Goal: Check status: Check status

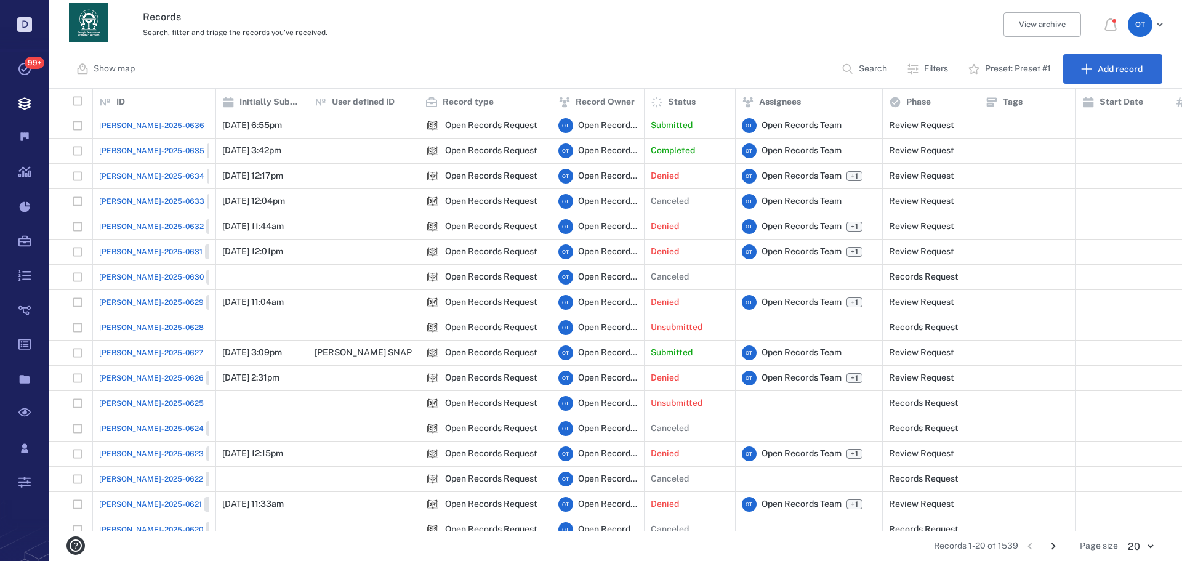
click at [860, 68] on p "Search" at bounding box center [873, 69] width 28 height 12
type input "******"
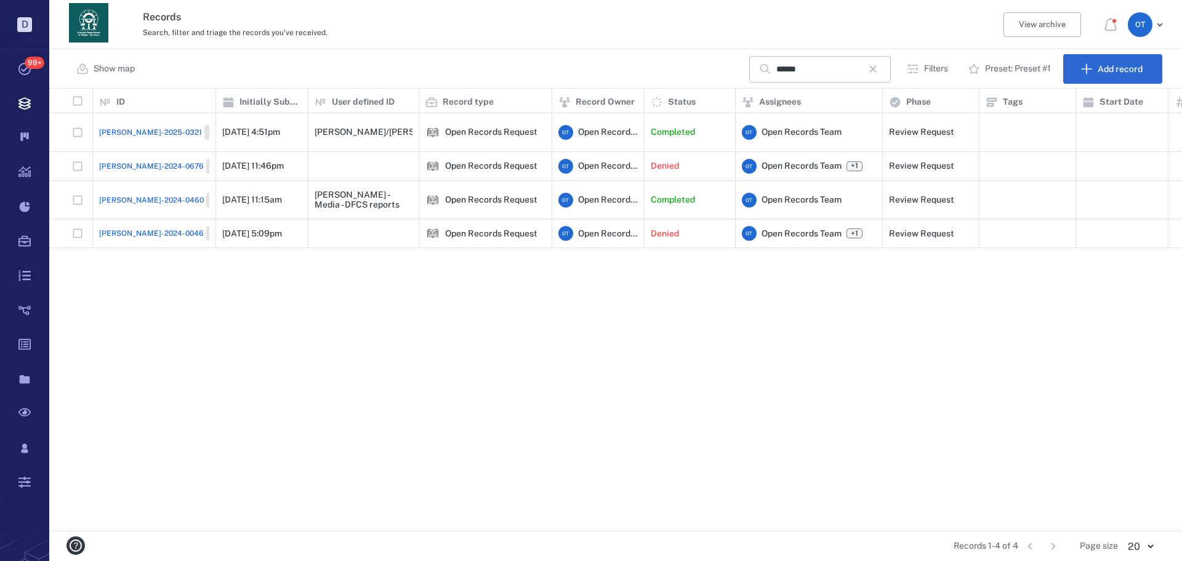
click at [141, 127] on span "[PERSON_NAME]-2025-0321" at bounding box center [150, 132] width 103 height 11
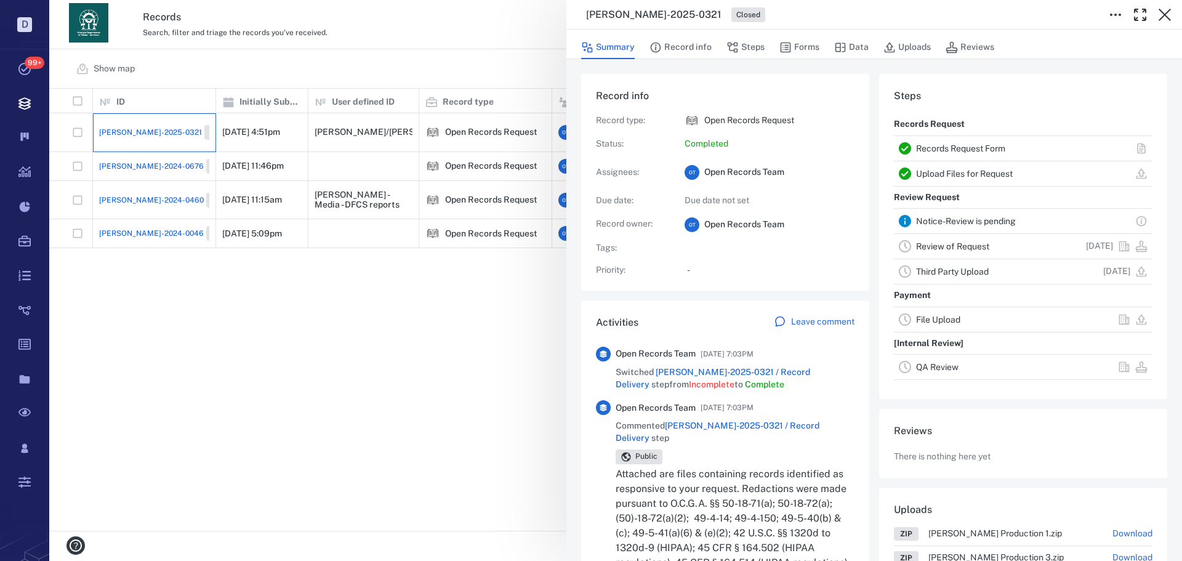
scroll to position [246, 0]
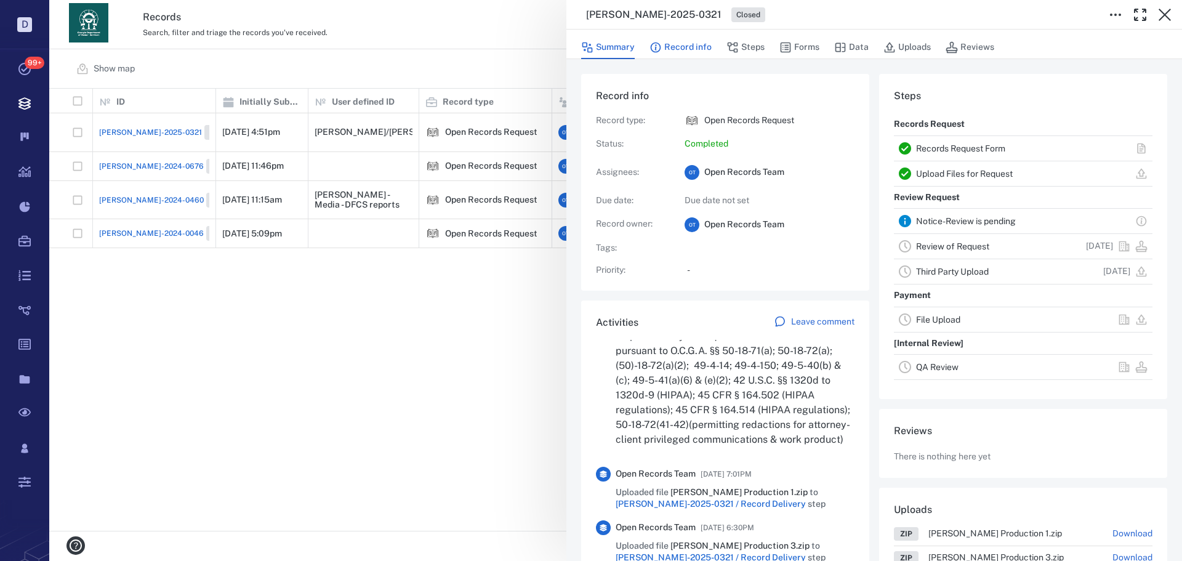
click at [702, 47] on button "Record info" at bounding box center [681, 47] width 62 height 23
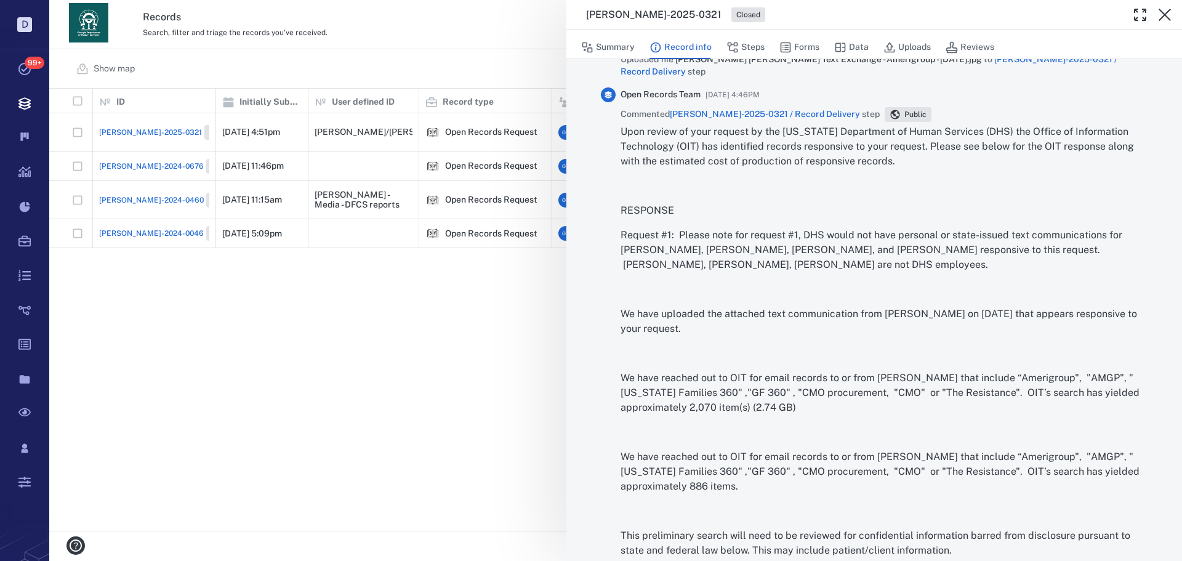
scroll to position [2174, 0]
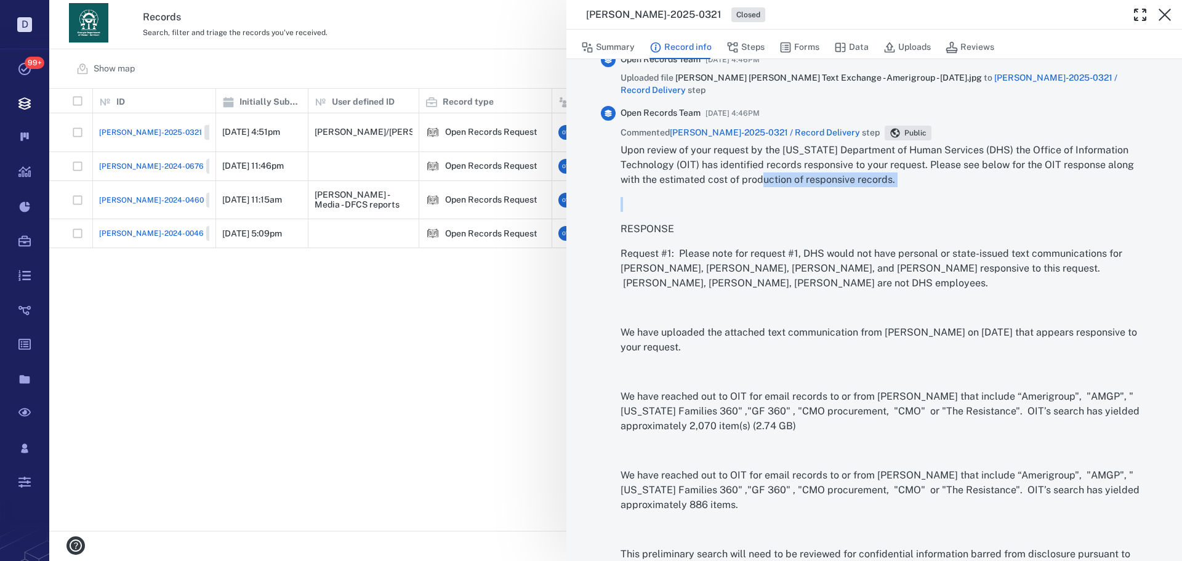
drag, startPoint x: 778, startPoint y: 201, endPoint x: 788, endPoint y: 219, distance: 19.9
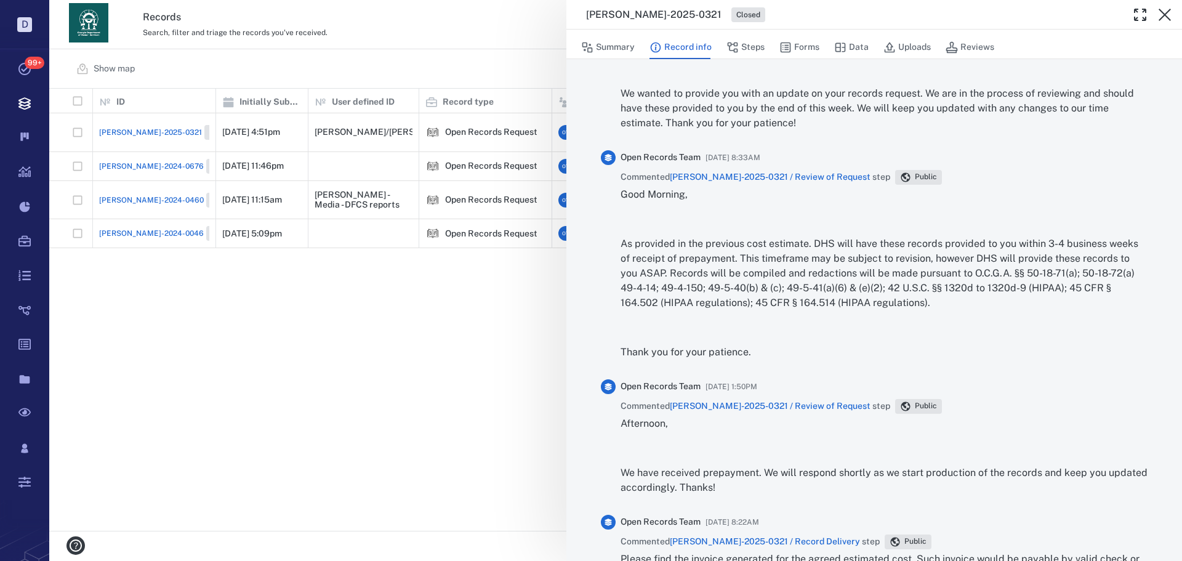
scroll to position [1374, 0]
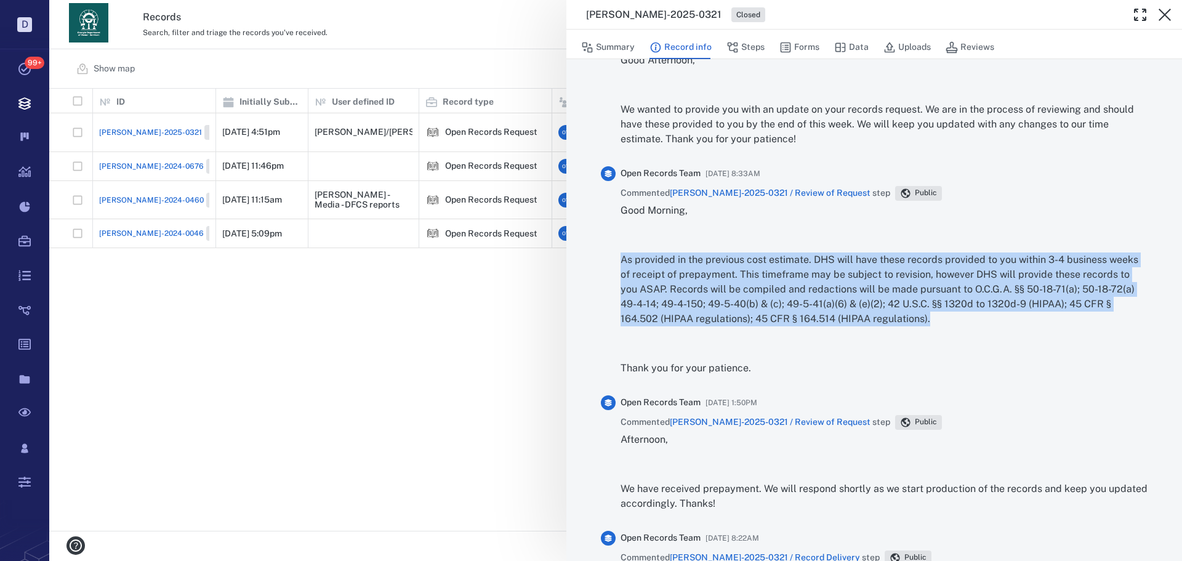
drag, startPoint x: 641, startPoint y: 258, endPoint x: 937, endPoint y: 315, distance: 301.6
click at [937, 315] on div "Open Records Team [DATE] 8:33AM Commented [PERSON_NAME]-2025-0321 / Review of R…" at bounding box center [874, 275] width 547 height 219
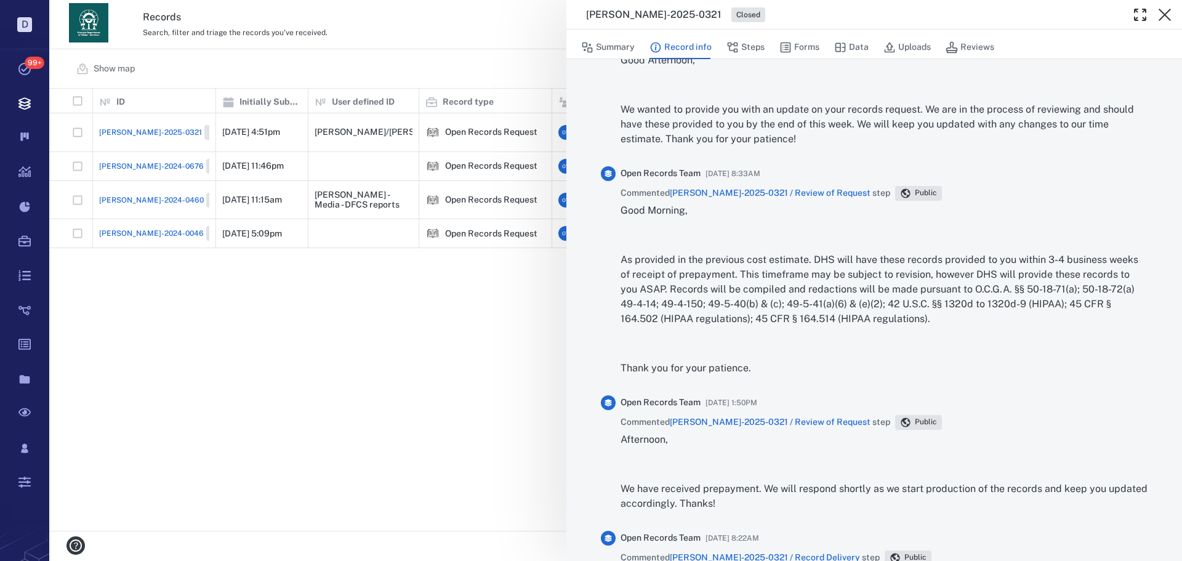
drag, startPoint x: 861, startPoint y: 273, endPoint x: 767, endPoint y: 359, distance: 127.7
click at [767, 356] on div "Good Morning, As provided in the previous cost estimate. DHS will have these re…" at bounding box center [884, 289] width 527 height 172
drag, startPoint x: 930, startPoint y: 323, endPoint x: 908, endPoint y: 320, distance: 21.8
click at [908, 320] on p "As provided in the previous cost estimate. DHS will have these records provided…" at bounding box center [884, 289] width 527 height 74
drag, startPoint x: 780, startPoint y: 355, endPoint x: 773, endPoint y: 357, distance: 6.6
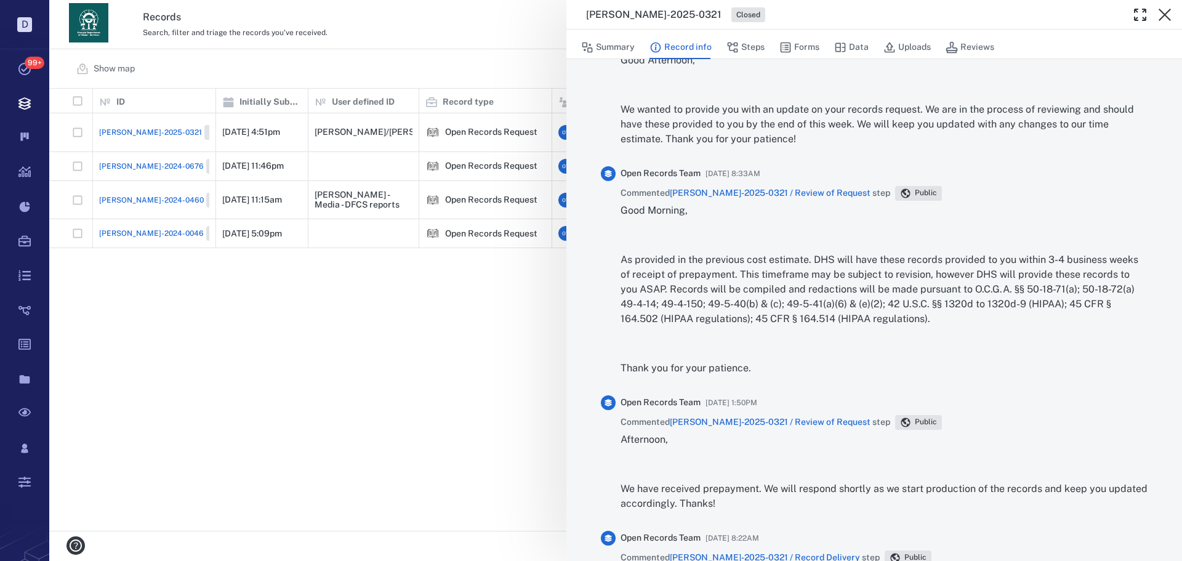
click at [775, 357] on div "Good Morning, As provided in the previous cost estimate. DHS will have these re…" at bounding box center [884, 289] width 527 height 172
drag, startPoint x: 746, startPoint y: 365, endPoint x: 610, endPoint y: 256, distance: 173.9
click at [610, 256] on div "Open Records Team [DATE] 8:33AM Commented [PERSON_NAME]-2025-0321 / Review of R…" at bounding box center [874, 275] width 547 height 219
click at [641, 260] on p "As provided in the previous cost estimate. DHS will have these records provided…" at bounding box center [884, 289] width 527 height 74
drag, startPoint x: 624, startPoint y: 262, endPoint x: 754, endPoint y: 369, distance: 169.3
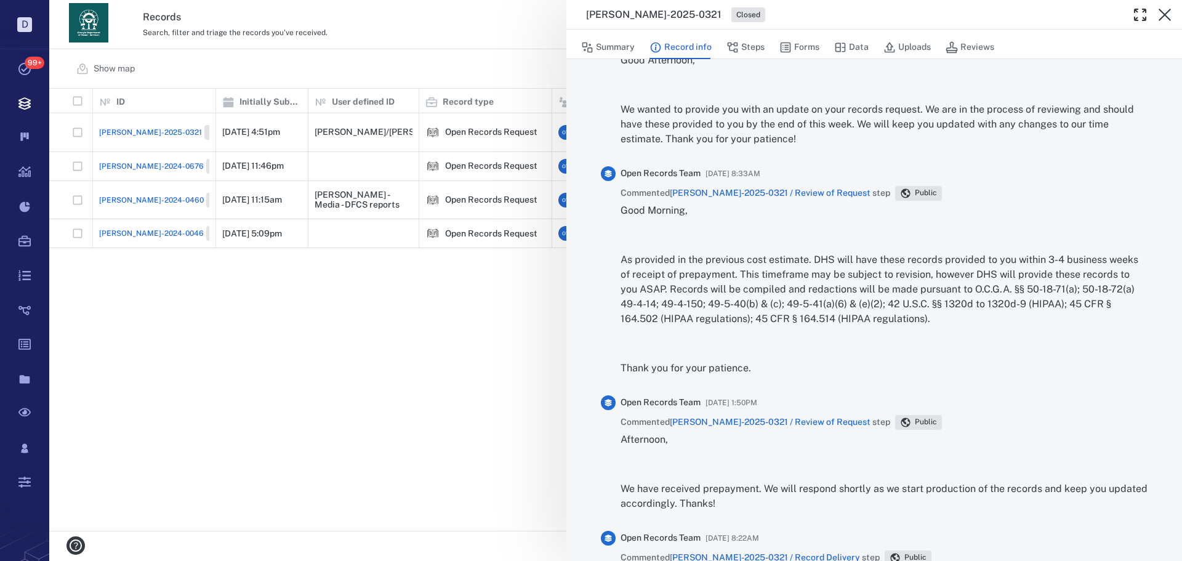
click at [754, 369] on div "Good Morning, As provided in the previous cost estimate. DHS will have these re…" at bounding box center [884, 289] width 527 height 172
copy div "As provided in the previous cost estimate. DHS will have these records provided…"
drag, startPoint x: 491, startPoint y: 280, endPoint x: 734, endPoint y: 177, distance: 263.3
click at [491, 280] on div "[PERSON_NAME]-2025-0321 Closed Summary Record info Steps Forms Data Uploads Rev…" at bounding box center [615, 280] width 1133 height 561
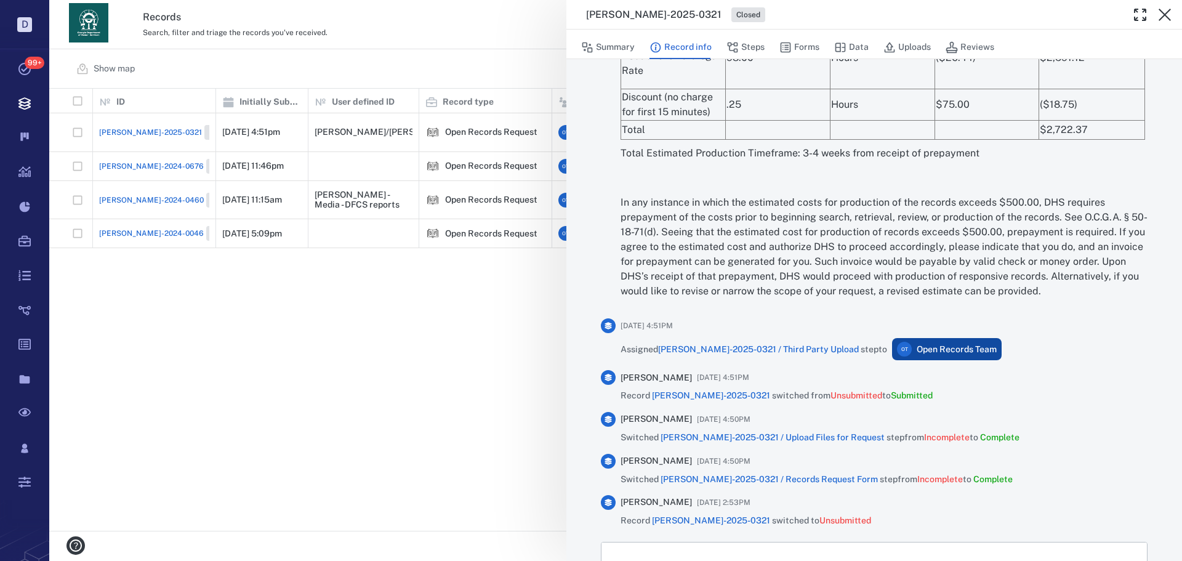
scroll to position [2913, 0]
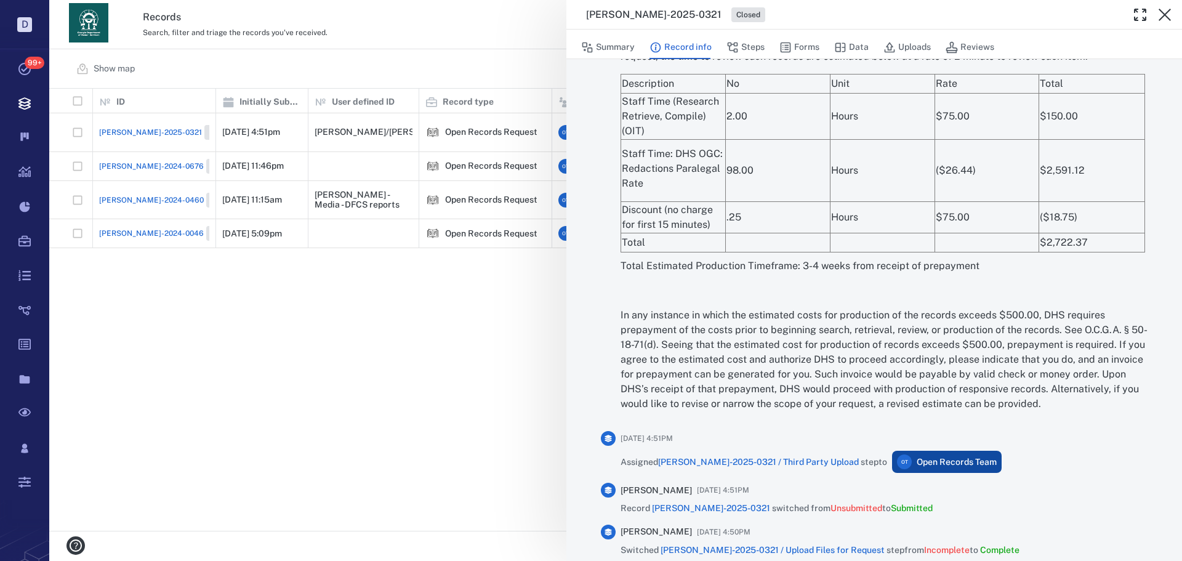
click at [447, 344] on div "[PERSON_NAME]-2025-0321 Closed Summary Record info Steps Forms Data Uploads Rev…" at bounding box center [615, 280] width 1133 height 561
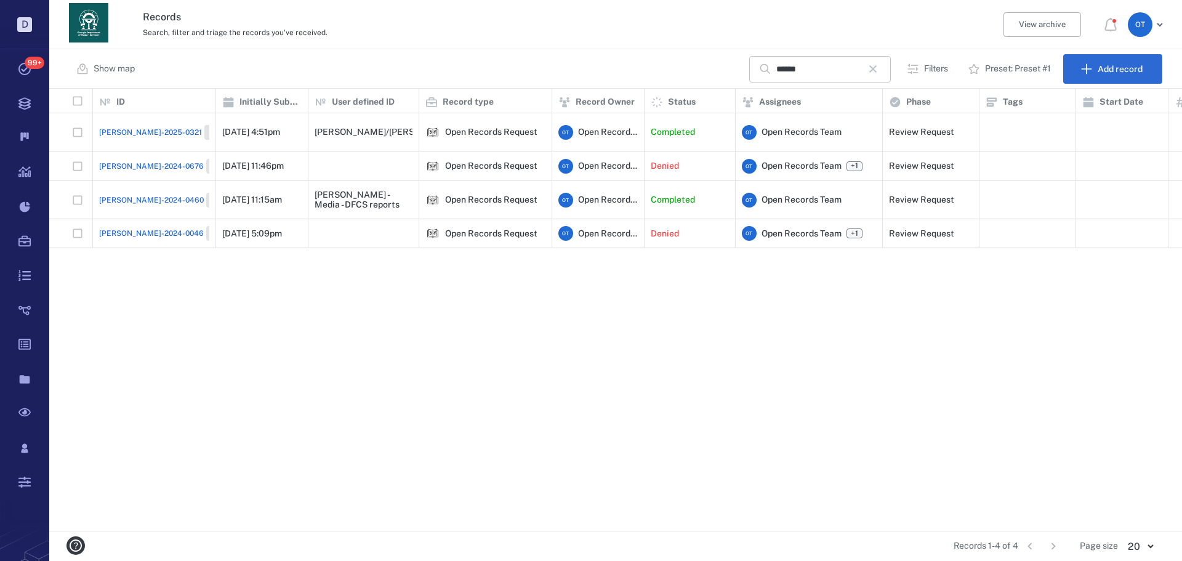
click at [867, 63] on button "button" at bounding box center [873, 68] width 21 height 21
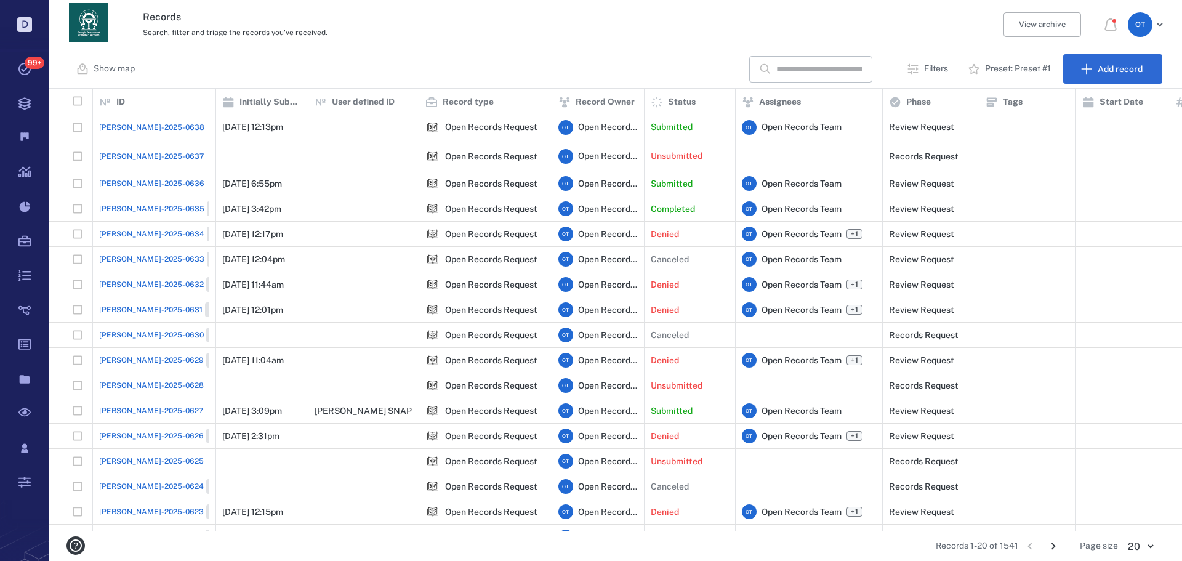
click at [135, 127] on span "[PERSON_NAME]-2025-0638" at bounding box center [151, 127] width 105 height 11
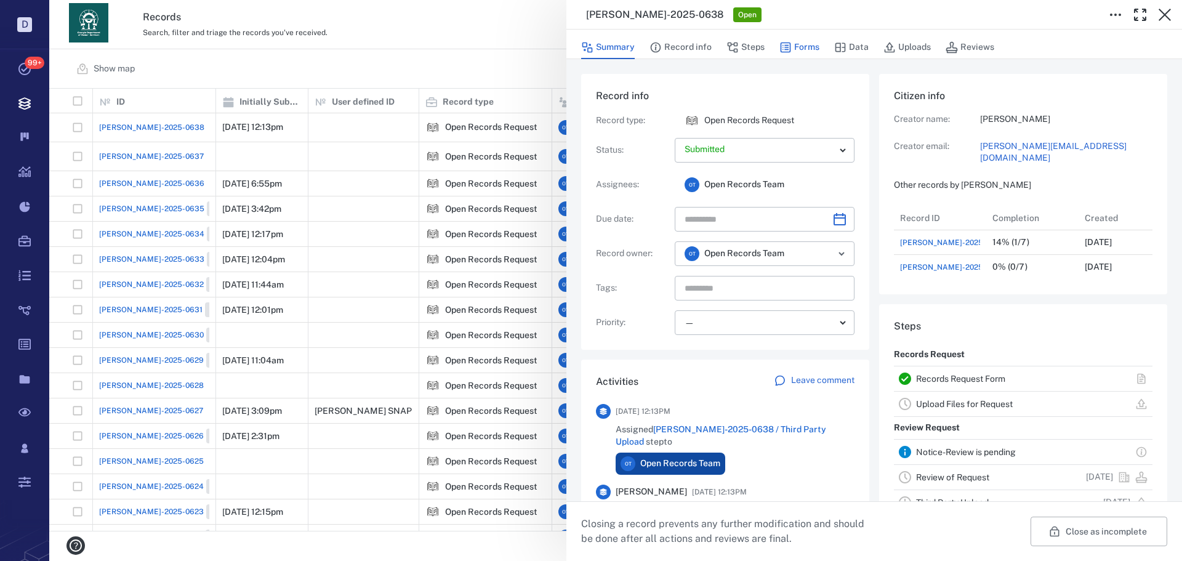
click at [798, 50] on button "Forms" at bounding box center [800, 47] width 40 height 23
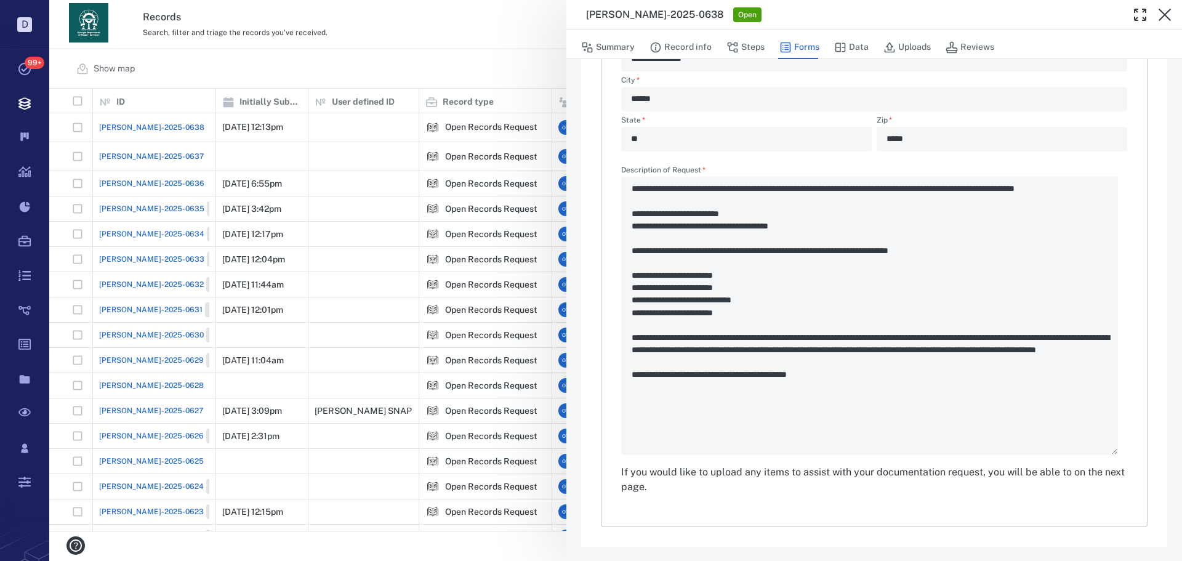
scroll to position [479, 0]
drag, startPoint x: 818, startPoint y: 238, endPoint x: 713, endPoint y: 240, distance: 105.3
click at [713, 240] on div "**********" at bounding box center [874, 310] width 506 height 289
drag, startPoint x: 537, startPoint y: 97, endPoint x: 535, endPoint y: 87, distance: 9.4
click at [536, 97] on div "**********" at bounding box center [615, 280] width 1133 height 561
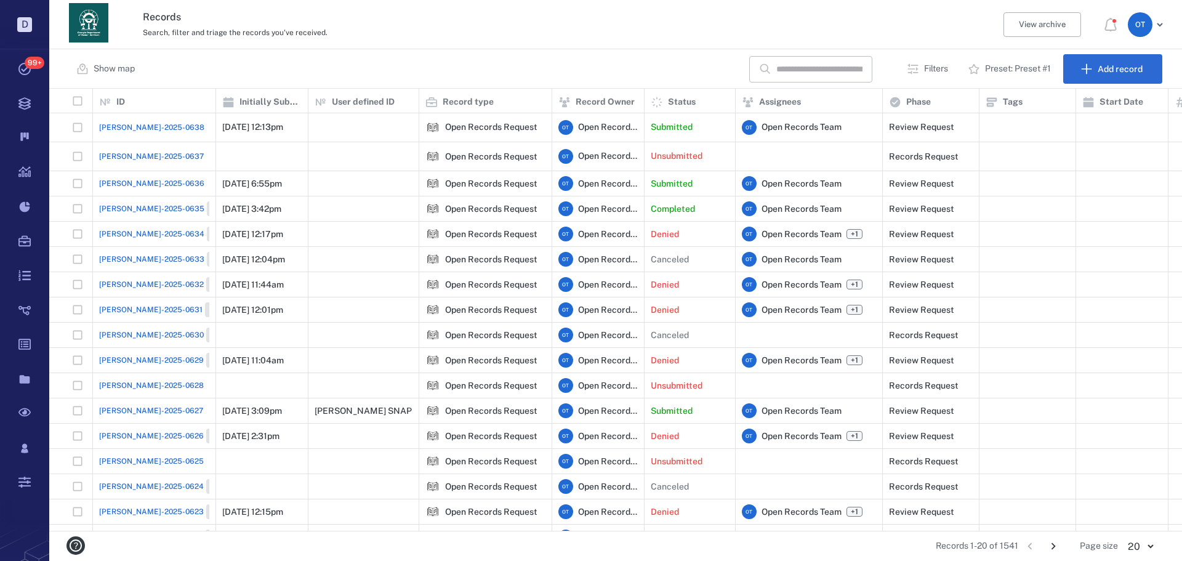
click at [155, 122] on span "[PERSON_NAME]-2025-0638" at bounding box center [151, 127] width 105 height 11
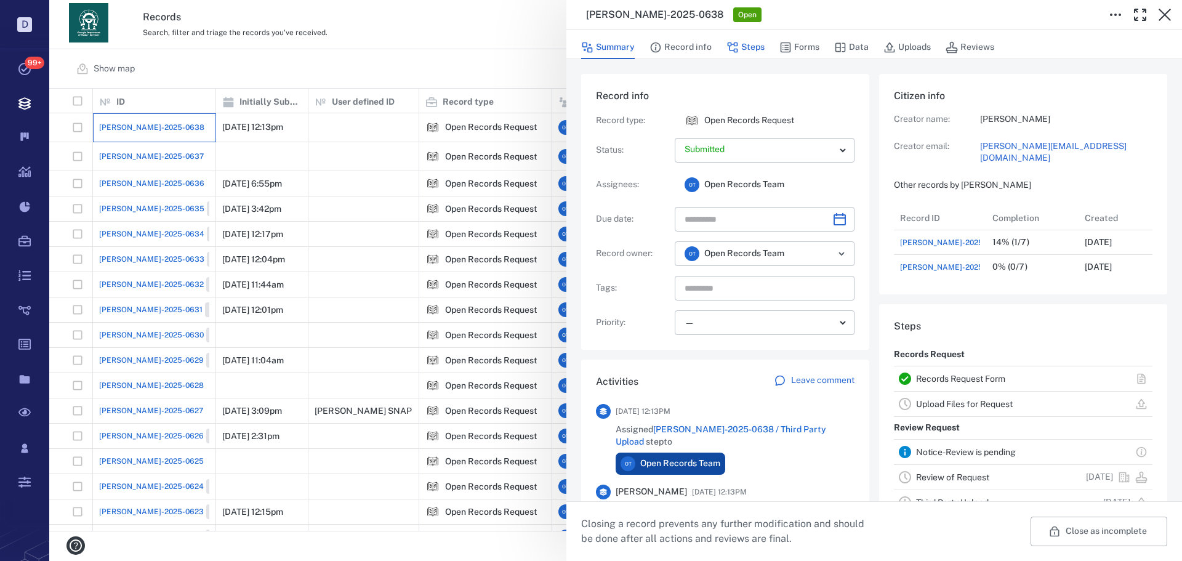
scroll to position [74, 244]
click at [751, 44] on button "Steps" at bounding box center [746, 47] width 38 height 23
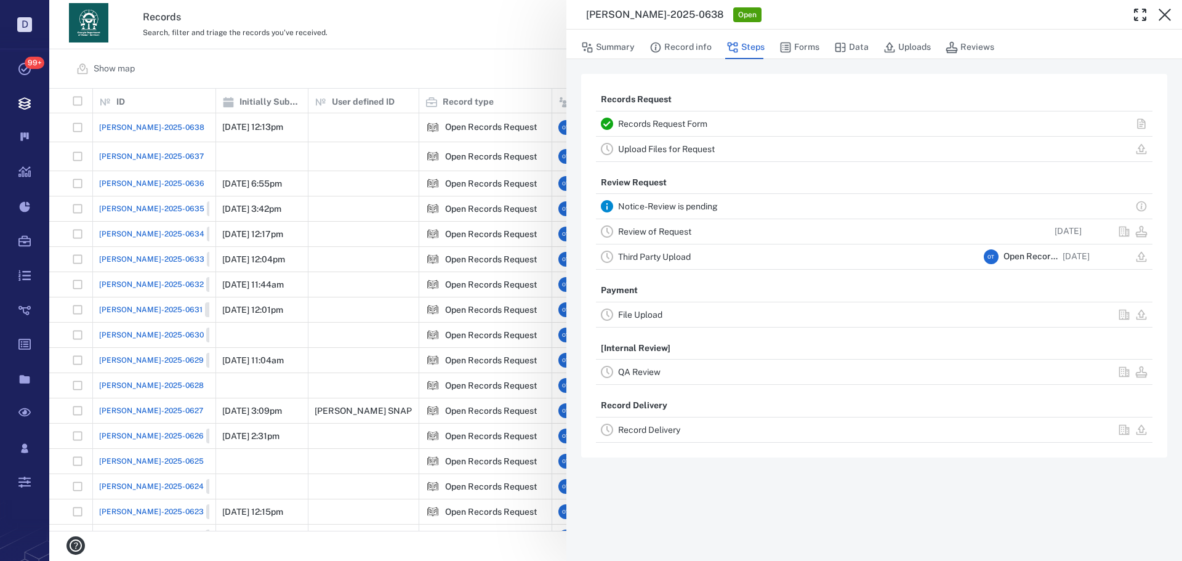
click at [677, 227] on link "Review of Request" at bounding box center [654, 232] width 73 height 10
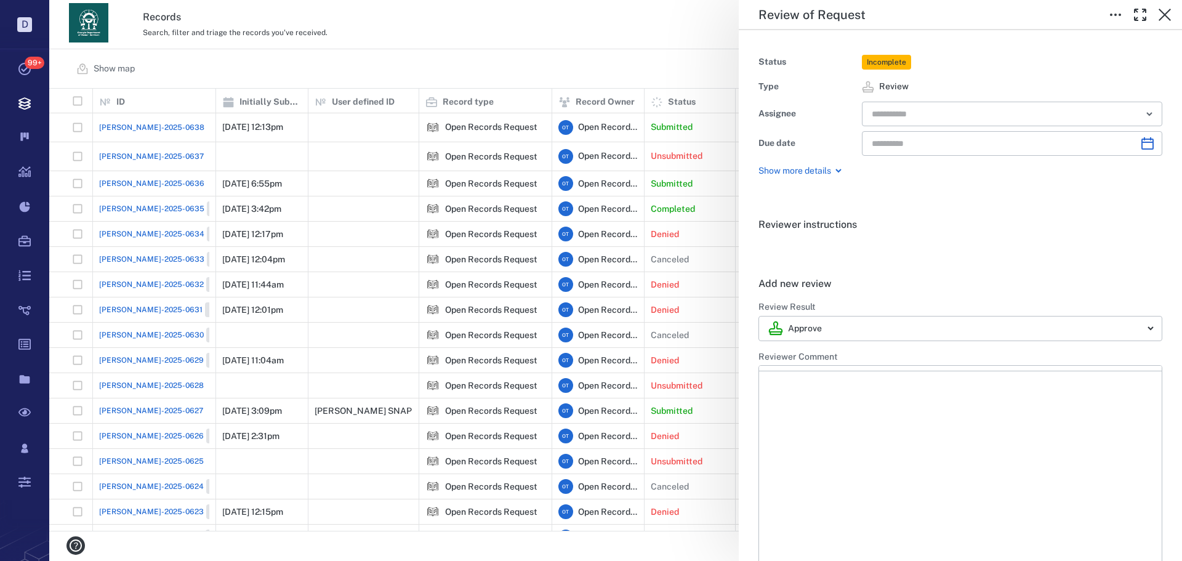
type input "**********"
click at [884, 336] on body "D Tasks 99+ Records Boards Dashboard Reports Record types Guide steps Rules For…" at bounding box center [591, 280] width 1182 height 561
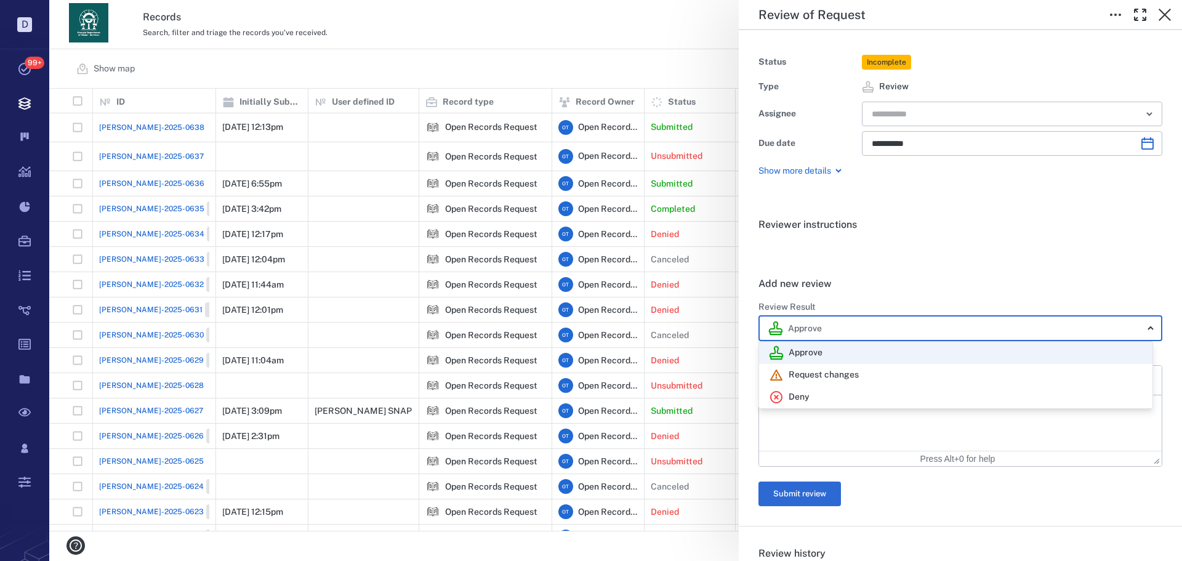
click at [815, 398] on div "Deny" at bounding box center [956, 397] width 374 height 15
type input "******"
click at [822, 419] on div at bounding box center [591, 280] width 1182 height 561
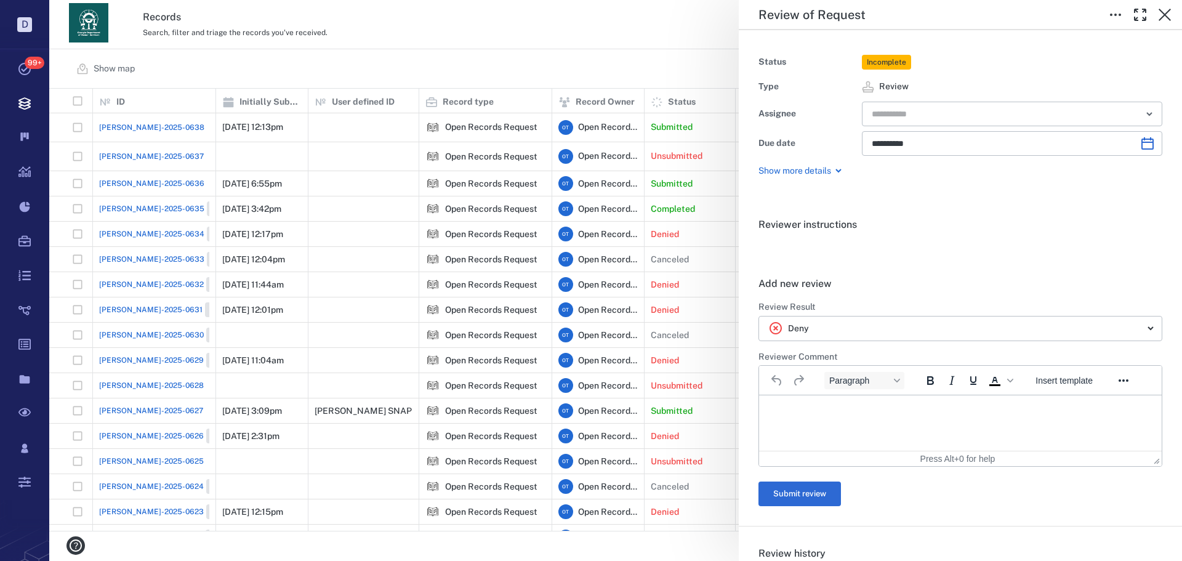
click at [864, 415] on p "Rich Text Area. Press ALT-0 for help." at bounding box center [961, 410] width 382 height 11
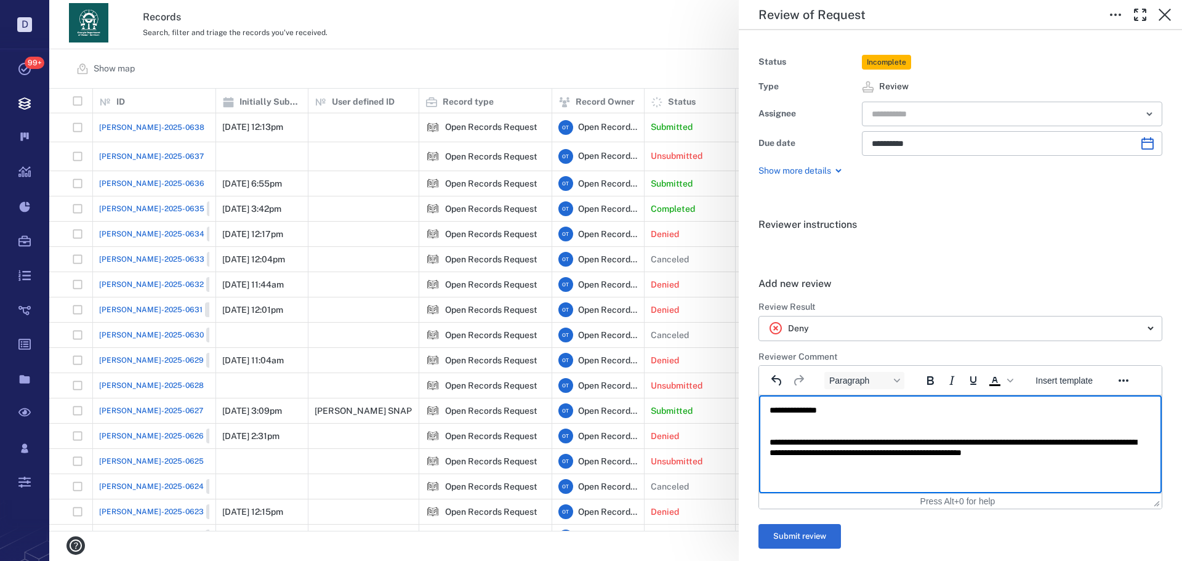
click at [1041, 469] on html "**********" at bounding box center [960, 431] width 403 height 73
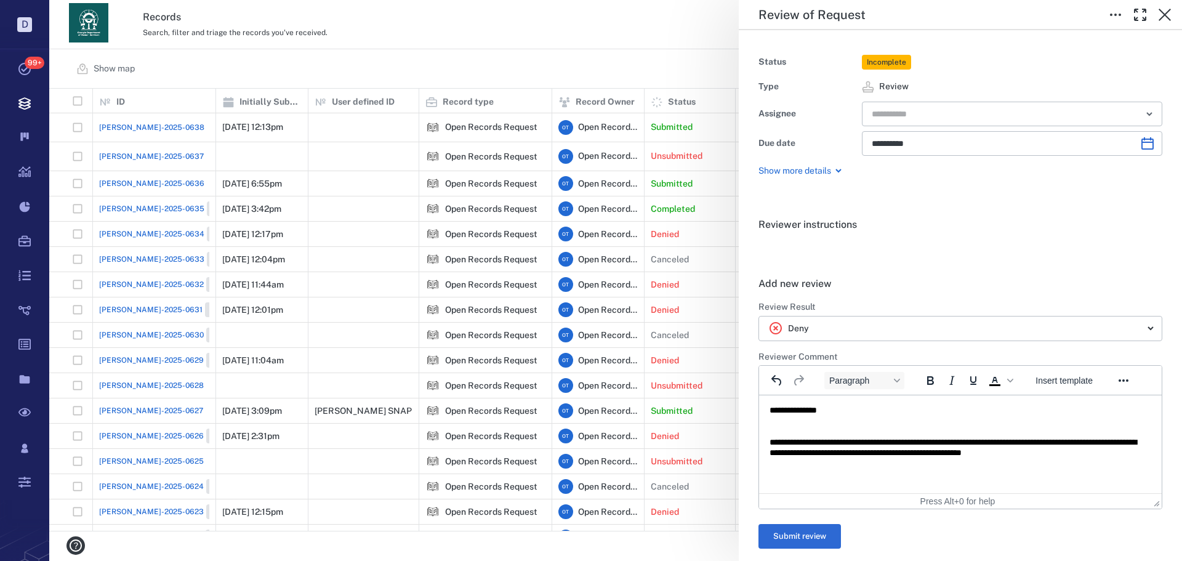
drag, startPoint x: 819, startPoint y: 529, endPoint x: 832, endPoint y: 503, distance: 28.9
click at [820, 528] on button "Submit review" at bounding box center [800, 536] width 83 height 25
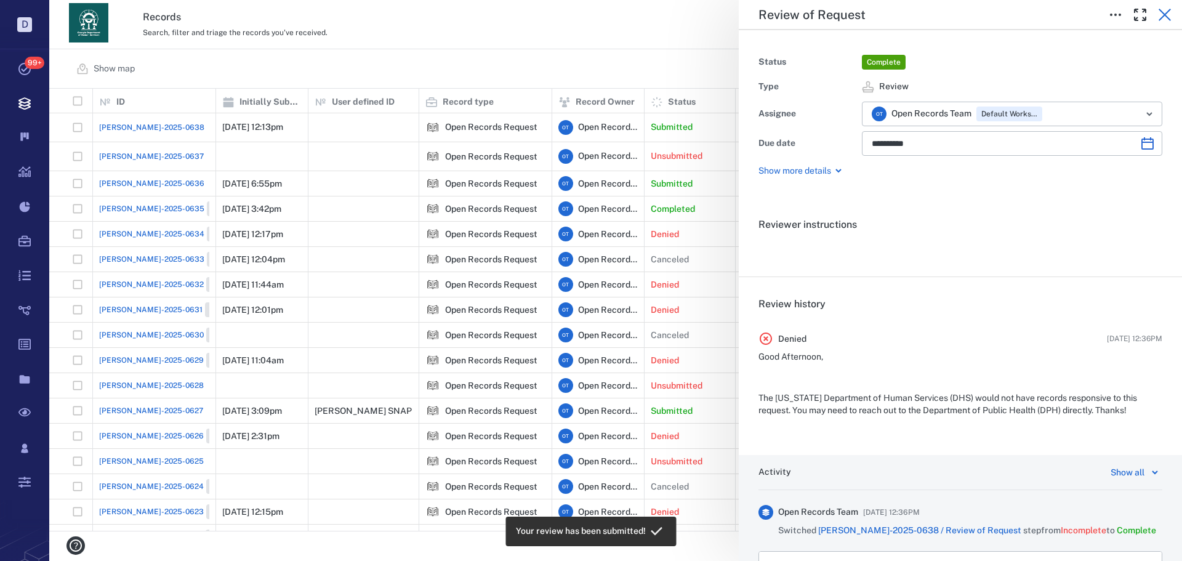
click at [1162, 11] on icon "button" at bounding box center [1165, 15] width 12 height 12
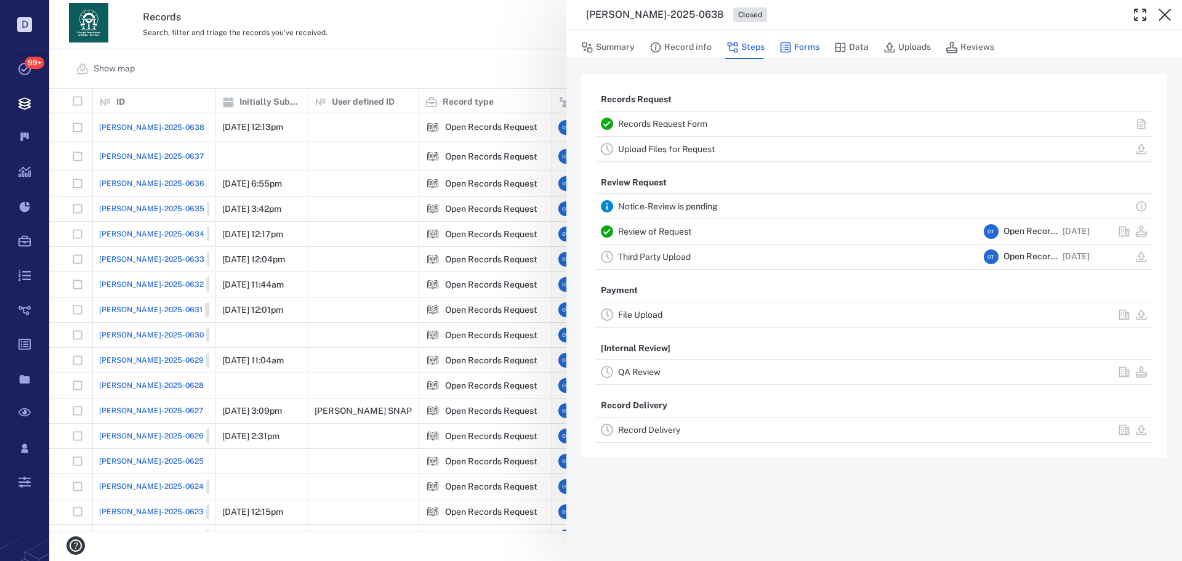
click at [815, 49] on button "Forms" at bounding box center [800, 47] width 40 height 23
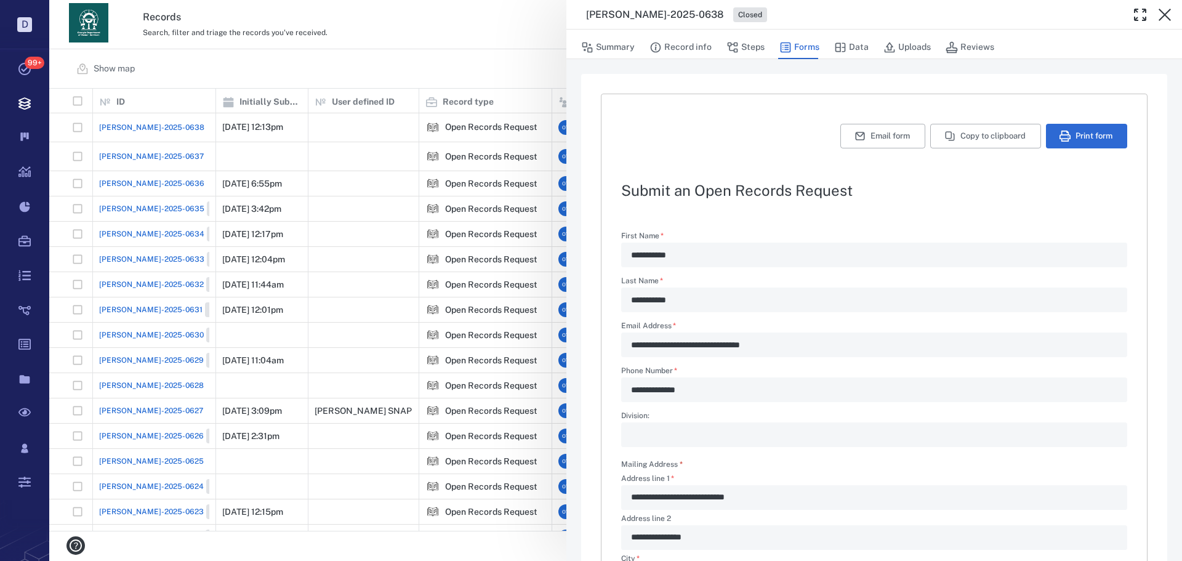
click at [414, 40] on div "**********" at bounding box center [615, 280] width 1133 height 561
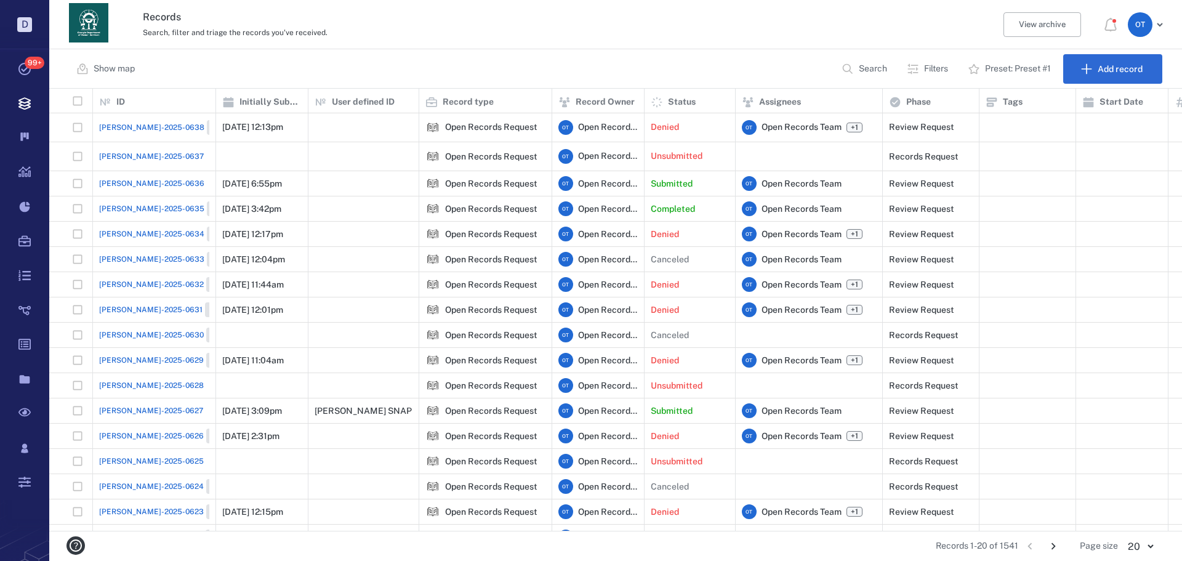
scroll to position [433, 1124]
click at [127, 203] on span "[PERSON_NAME]-2025-0635" at bounding box center [151, 208] width 105 height 11
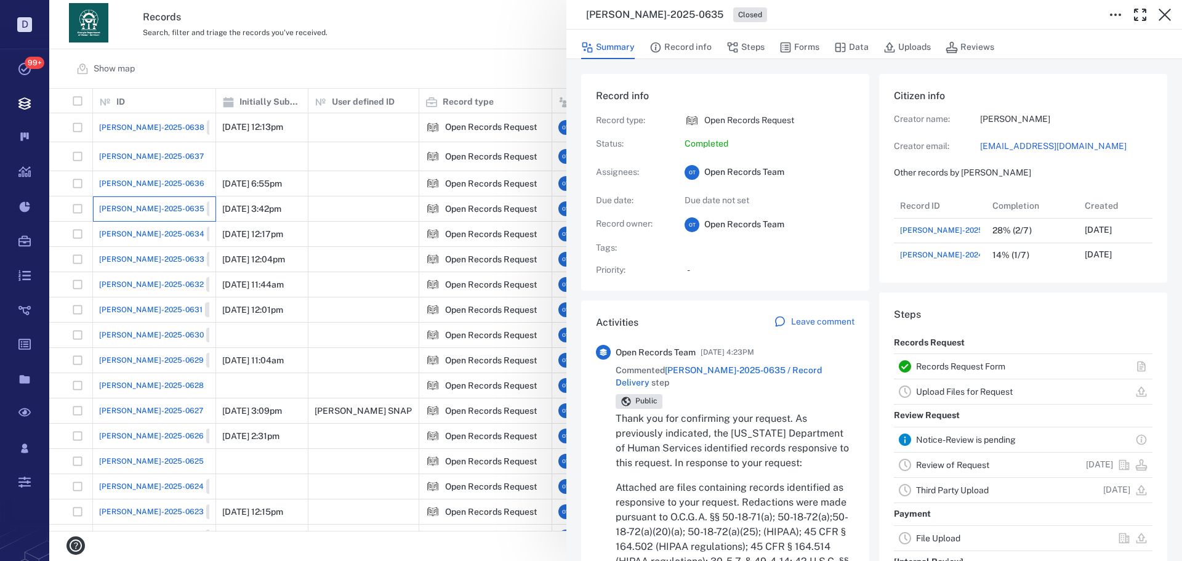
scroll to position [123, 0]
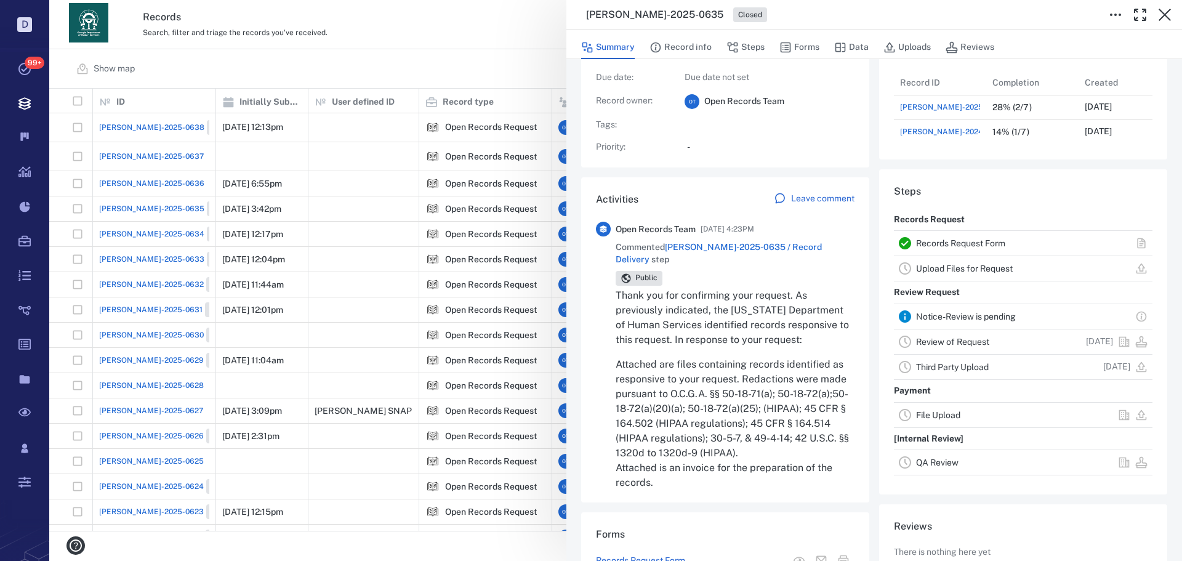
click at [416, 223] on div "[PERSON_NAME]-2025-0635 Closed Summary Record info Steps Forms Data Uploads Rev…" at bounding box center [615, 280] width 1133 height 561
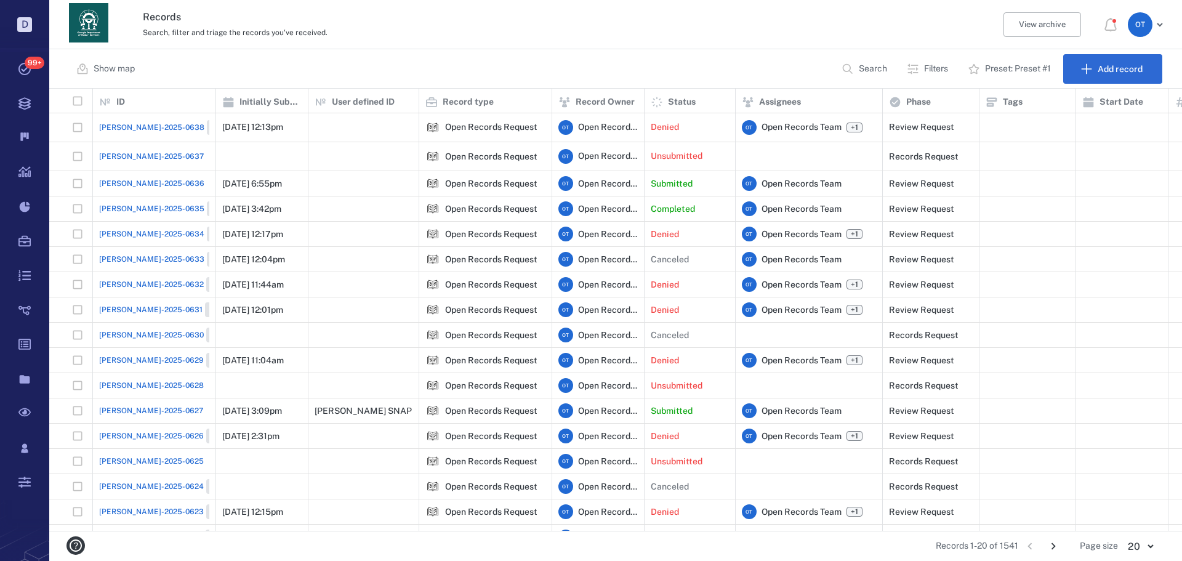
click at [454, 60] on div "Show map Search Filters Preset: Preset #1 Add record" at bounding box center [615, 68] width 1133 height 39
click at [131, 178] on span "[PERSON_NAME]-2025-0636" at bounding box center [151, 183] width 105 height 11
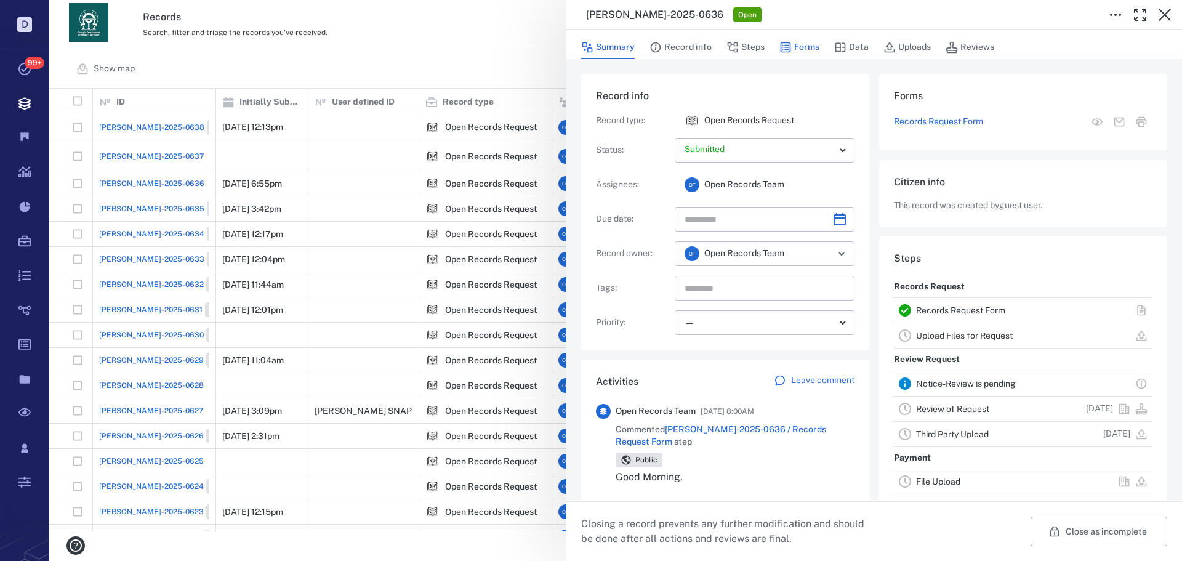
click at [793, 44] on button "Forms" at bounding box center [800, 47] width 40 height 23
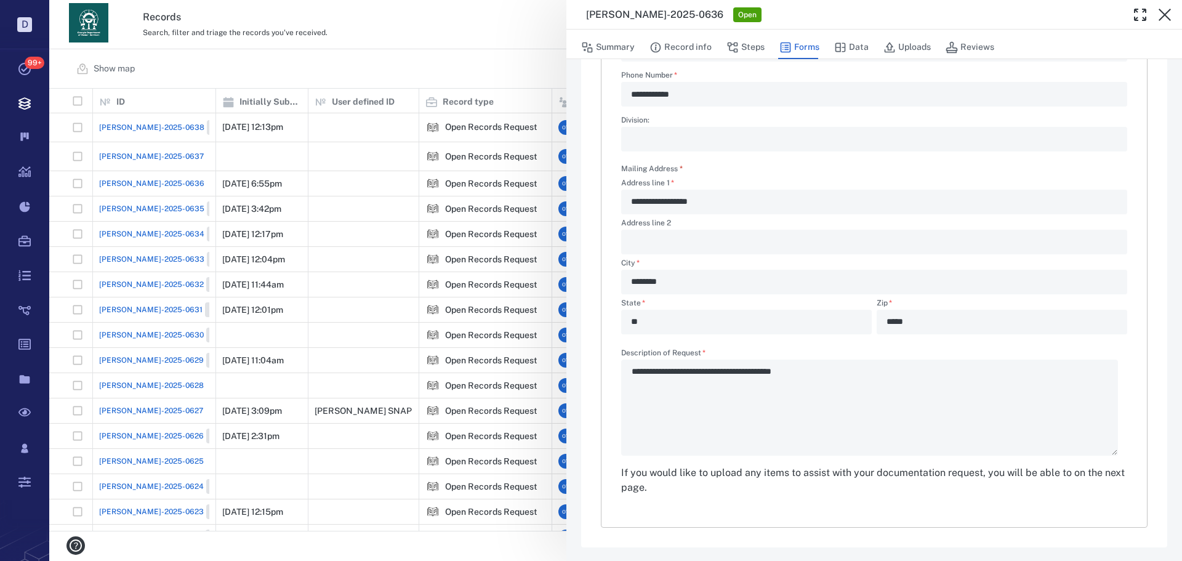
scroll to position [297, 0]
click at [466, 55] on div "**********" at bounding box center [615, 280] width 1133 height 561
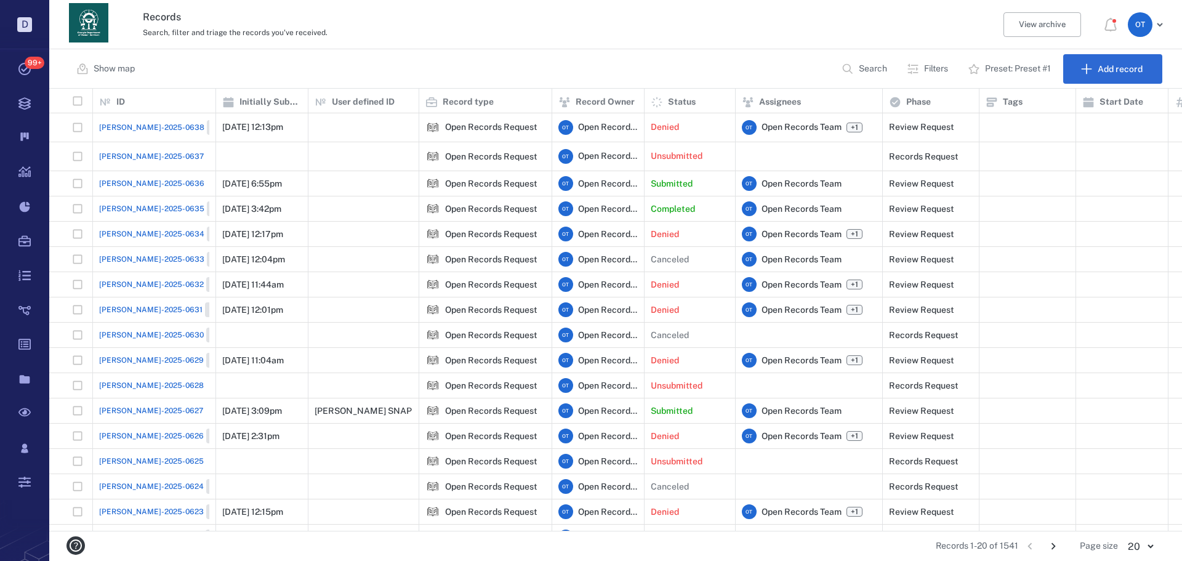
click at [889, 49] on div "Show map Search Filters Preset: Preset #1 Add record" at bounding box center [615, 68] width 1133 height 39
click at [882, 60] on button "Search" at bounding box center [865, 69] width 63 height 30
type input "******"
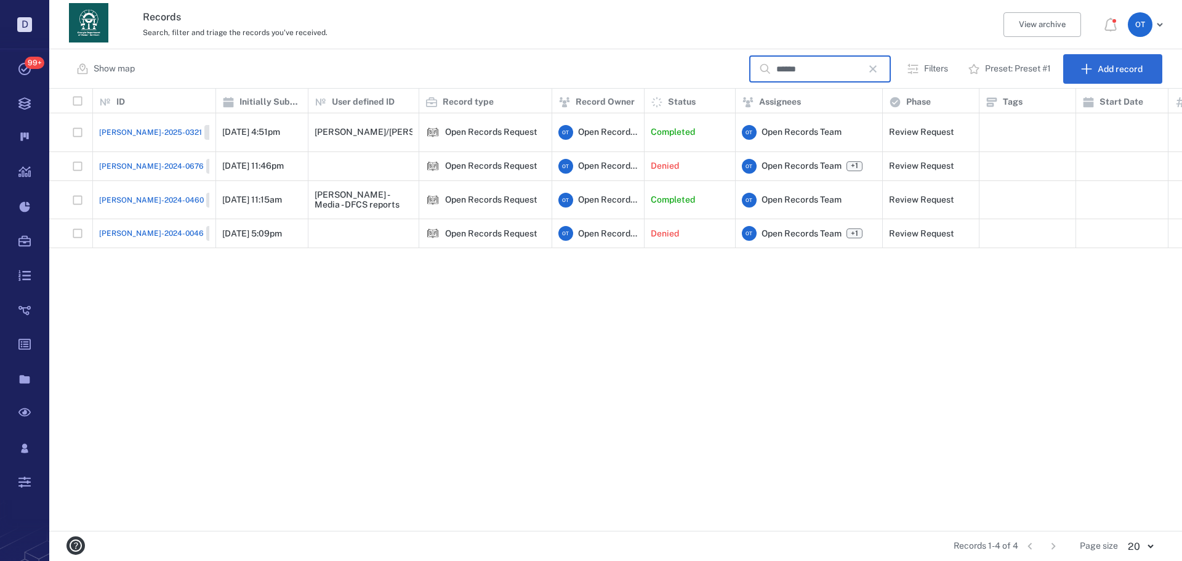
click at [120, 127] on span "[PERSON_NAME]-2025-0321" at bounding box center [150, 132] width 103 height 11
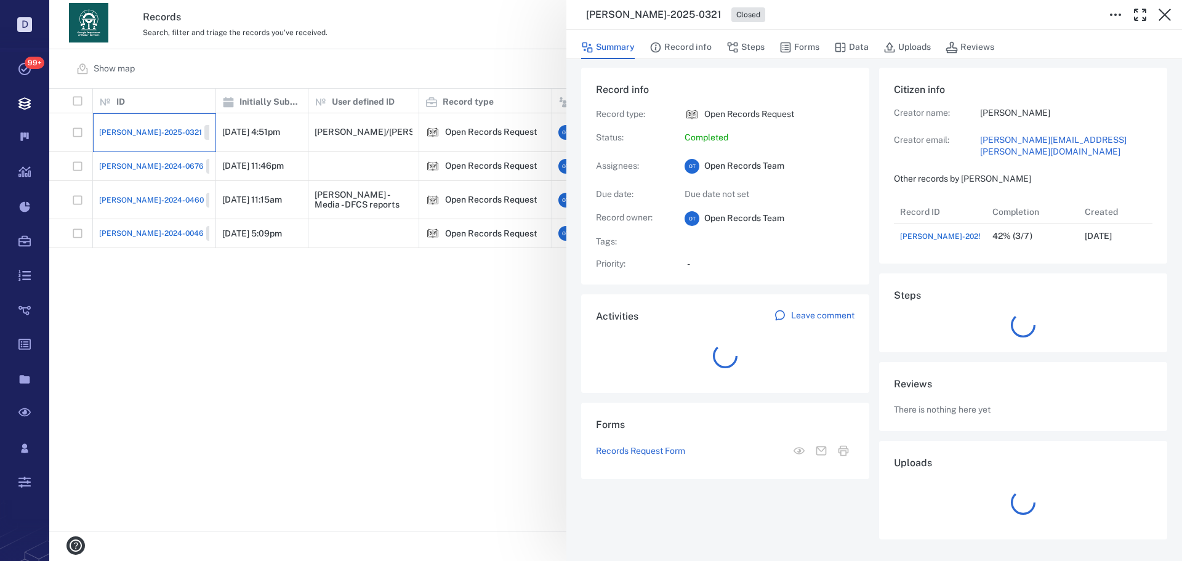
scroll to position [49, 244]
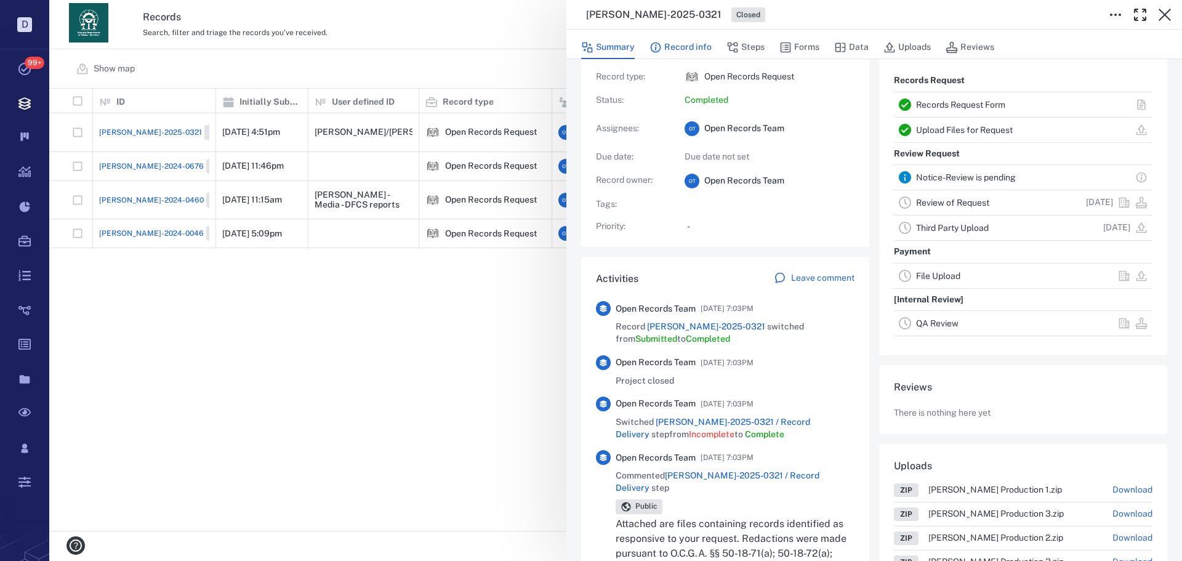
click at [685, 42] on button "Record info" at bounding box center [681, 47] width 62 height 23
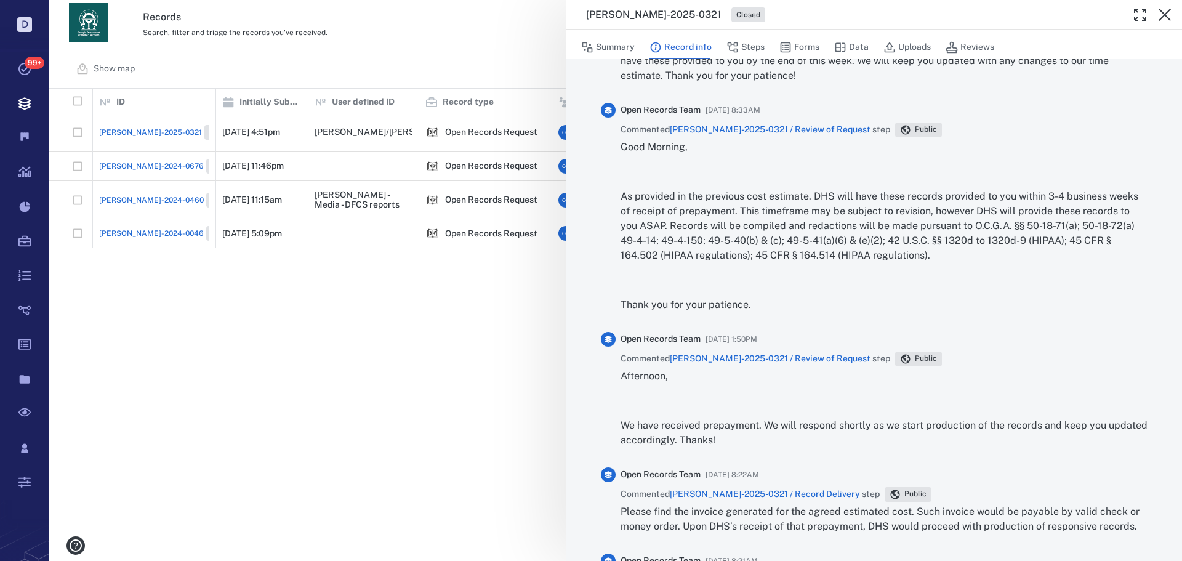
scroll to position [1374, 0]
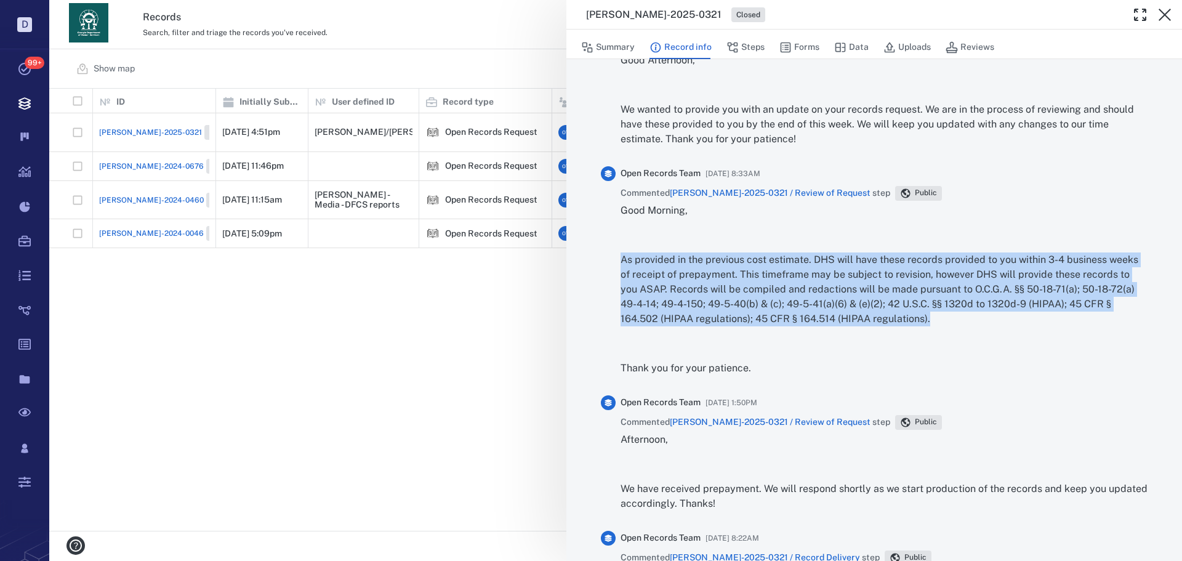
drag, startPoint x: 928, startPoint y: 321, endPoint x: 621, endPoint y: 256, distance: 313.7
click at [621, 256] on p "As provided in the previous cost estimate. DHS will have these records provided…" at bounding box center [884, 289] width 527 height 74
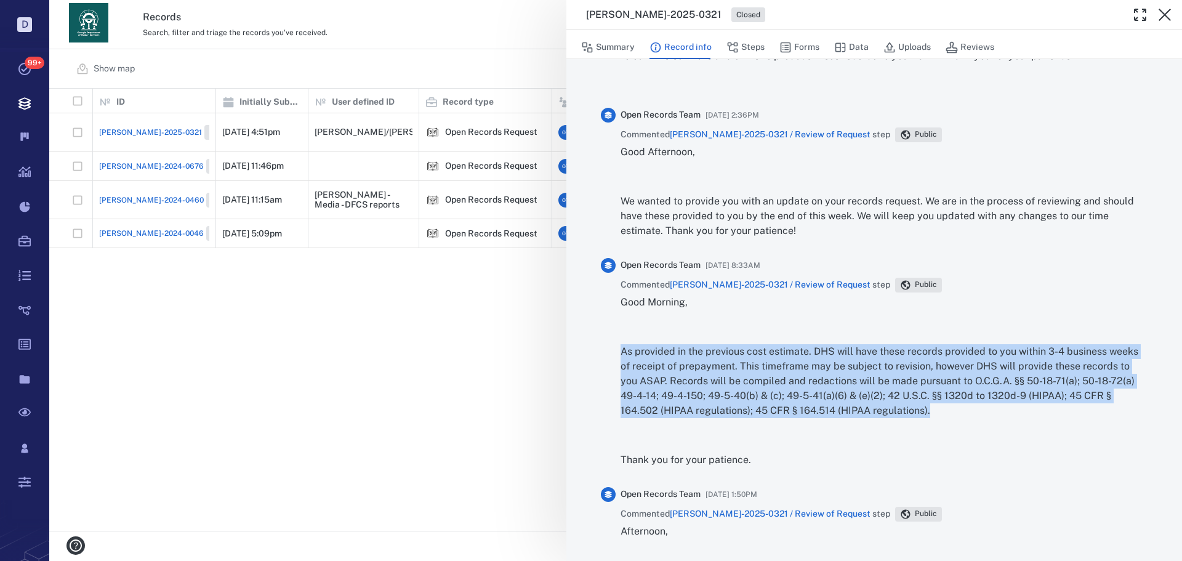
scroll to position [1312, 0]
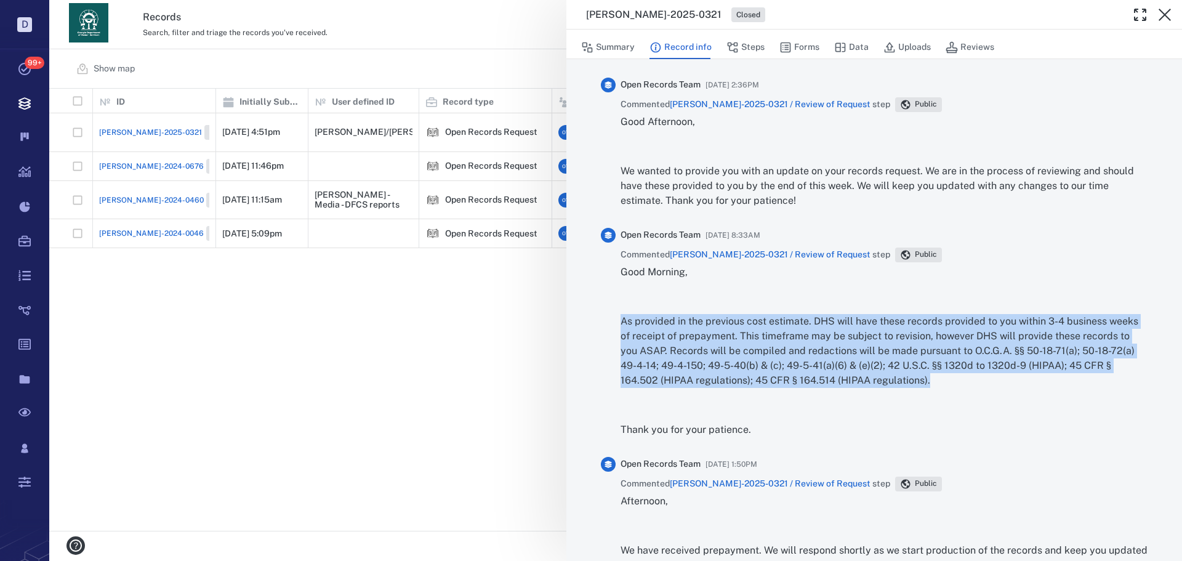
copy p "As provided in the previous cost estimate. DHS will have these records provided…"
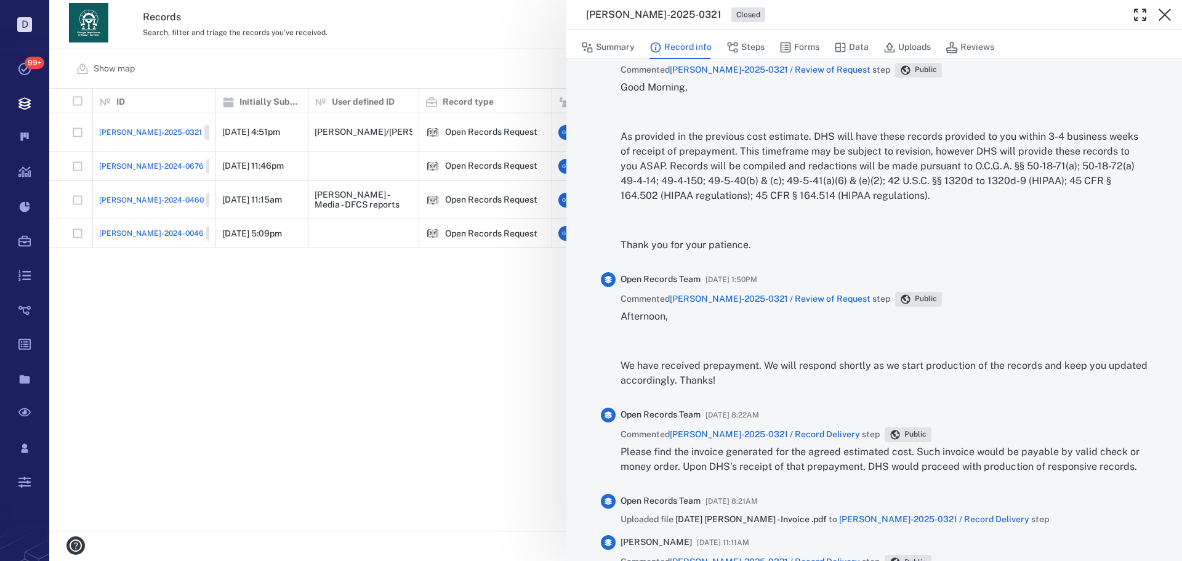
drag, startPoint x: 744, startPoint y: 244, endPoint x: 753, endPoint y: 244, distance: 9.3
click at [744, 244] on p "Thank you for your patience." at bounding box center [884, 245] width 527 height 15
drag, startPoint x: 753, startPoint y: 244, endPoint x: 616, endPoint y: 126, distance: 181.6
click at [616, 126] on div "Open Records Team [DATE] 8:33AM Commented [PERSON_NAME]-2025-0321 / Review of R…" at bounding box center [874, 152] width 547 height 219
click at [642, 140] on p "As provided in the previous cost estimate. DHS will have these records provided…" at bounding box center [884, 166] width 527 height 74
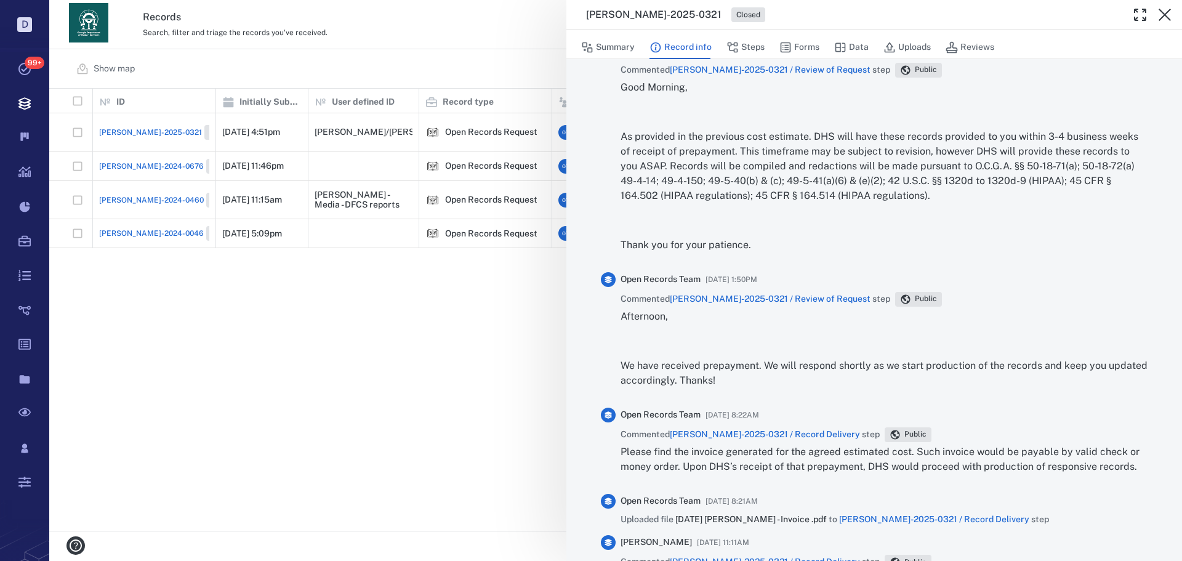
drag, startPoint x: 623, startPoint y: 132, endPoint x: 755, endPoint y: 224, distance: 161.1
click at [765, 256] on div "Good Morning, As provided in the previous cost estimate. DHS will have these re…" at bounding box center [884, 171] width 527 height 182
copy div "As provided in the previous cost estimate. DHS will have these records provided…"
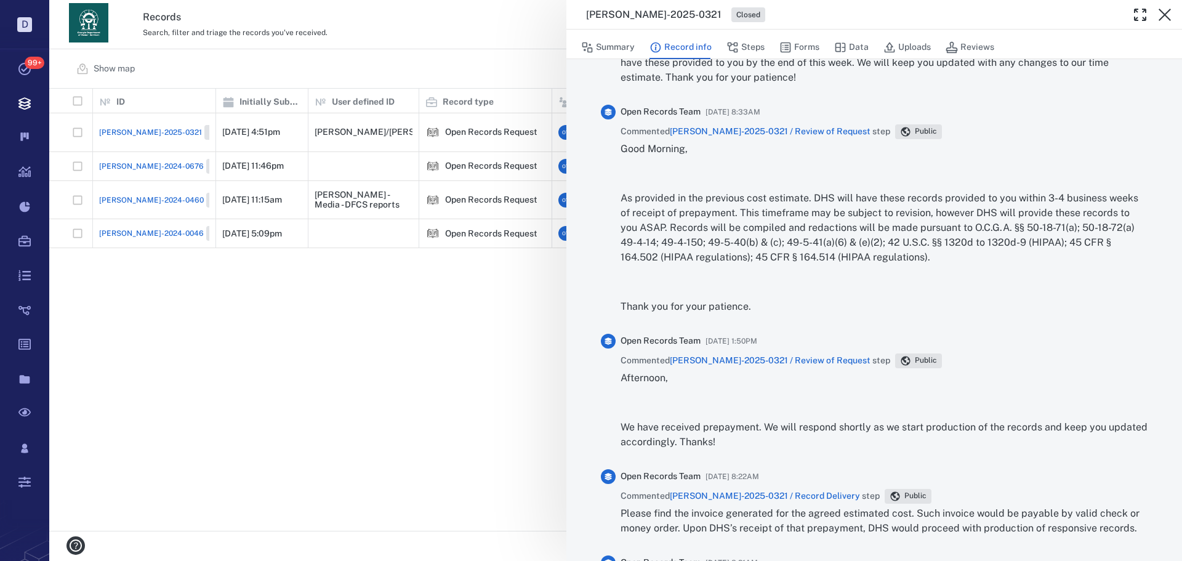
click at [788, 252] on p "As provided in the previous cost estimate. DHS will have these records provided…" at bounding box center [884, 228] width 527 height 74
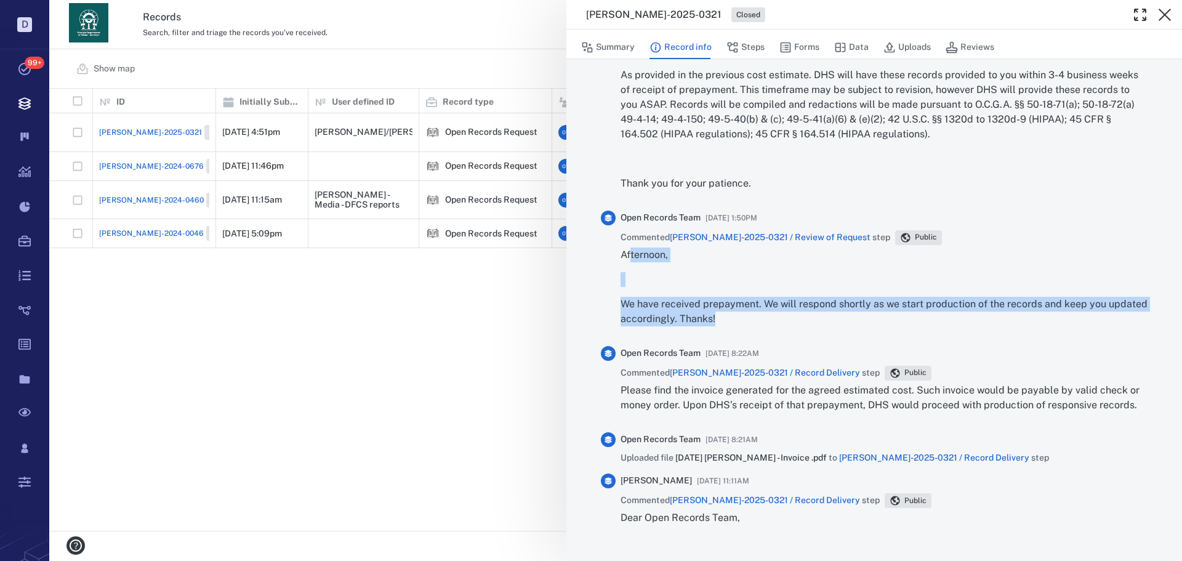
drag, startPoint x: 759, startPoint y: 321, endPoint x: 669, endPoint y: 270, distance: 103.6
click at [632, 249] on div "Afternoon, We have received prepayment. We will respond shortly as we start pro…" at bounding box center [884, 287] width 527 height 79
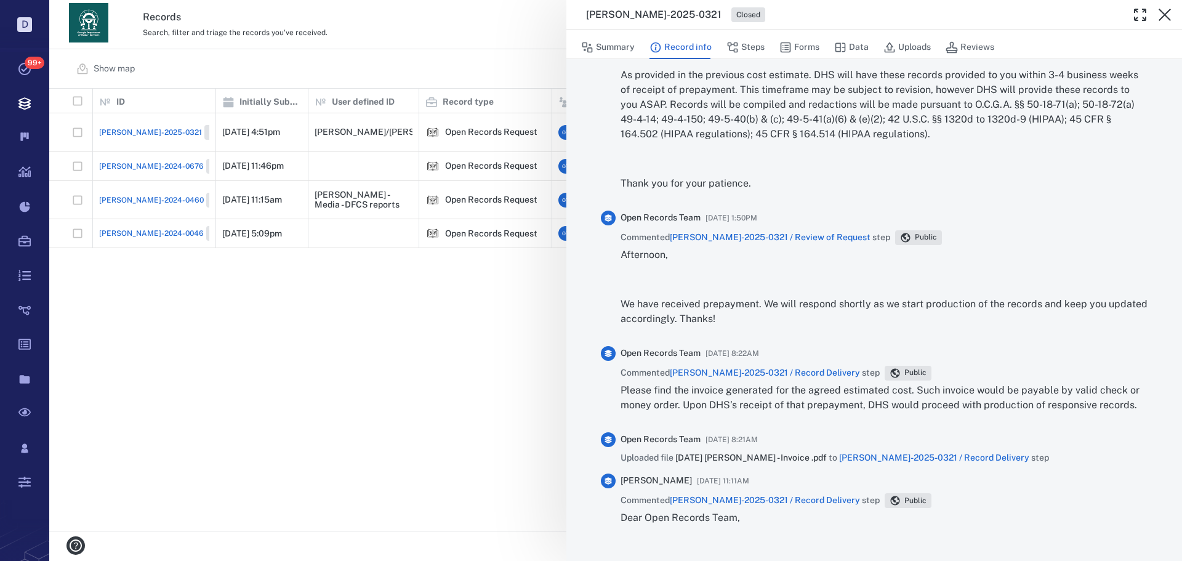
click at [805, 393] on p "Please find the invoice generated for the agreed estimated cost. Such invoice w…" at bounding box center [884, 398] width 527 height 30
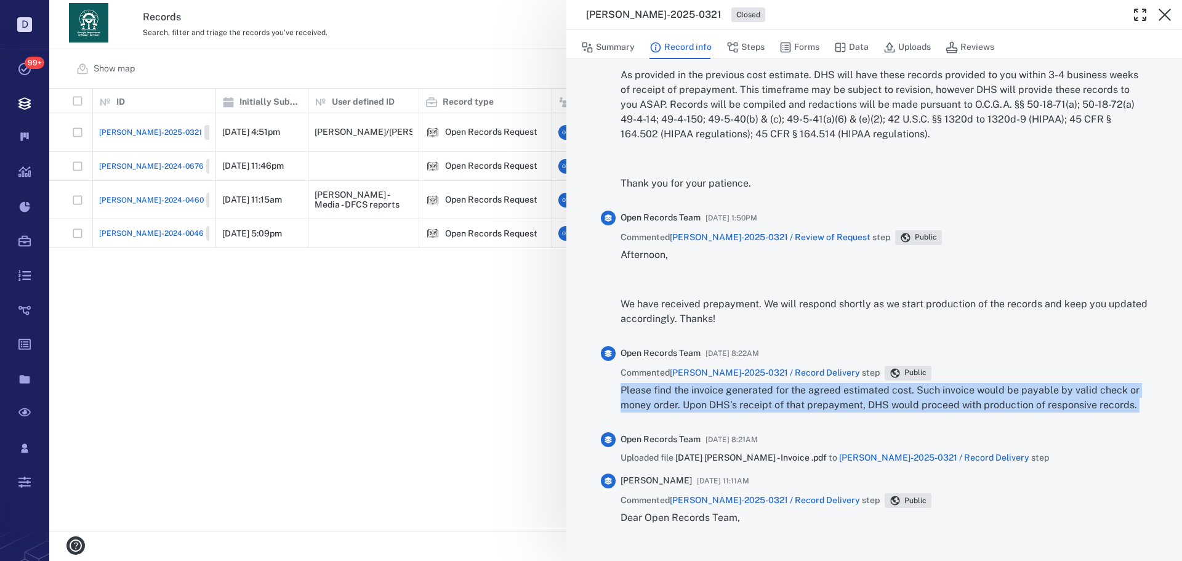
click at [805, 393] on p "Please find the invoice generated for the agreed estimated cost. Such invoice w…" at bounding box center [884, 398] width 527 height 30
copy div "Please find the invoice generated for the agreed estimated cost. Such invoice w…"
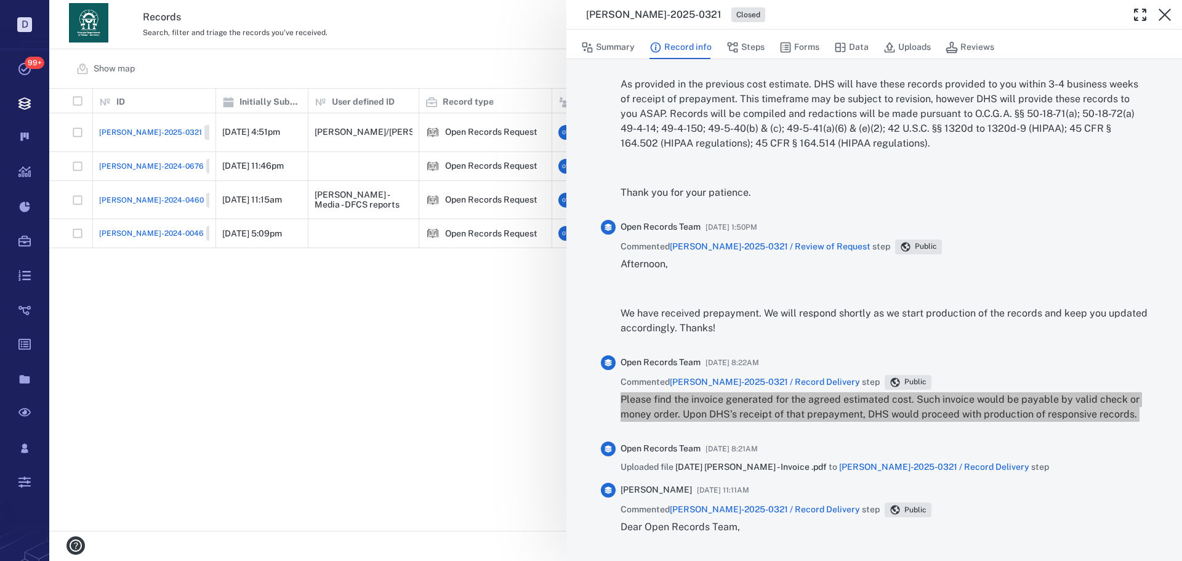
scroll to position [1486, 0]
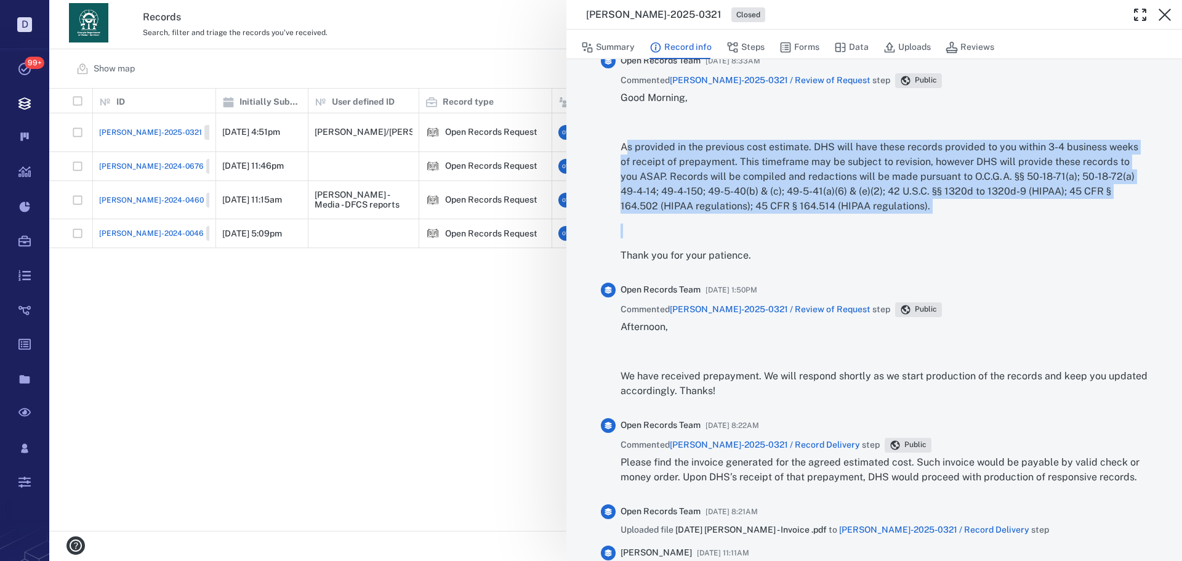
drag, startPoint x: 988, startPoint y: 214, endPoint x: 629, endPoint y: 150, distance: 364.7
click at [629, 150] on div "Good Morning, As provided in the previous cost estimate. DHS will have these re…" at bounding box center [884, 177] width 527 height 172
click at [810, 158] on p "As provided in the previous cost estimate. DHS will have these records provided…" at bounding box center [884, 177] width 527 height 74
click at [935, 211] on p "As provided in the previous cost estimate. DHS will have these records provided…" at bounding box center [884, 177] width 527 height 74
drag, startPoint x: 931, startPoint y: 208, endPoint x: 621, endPoint y: 147, distance: 316.3
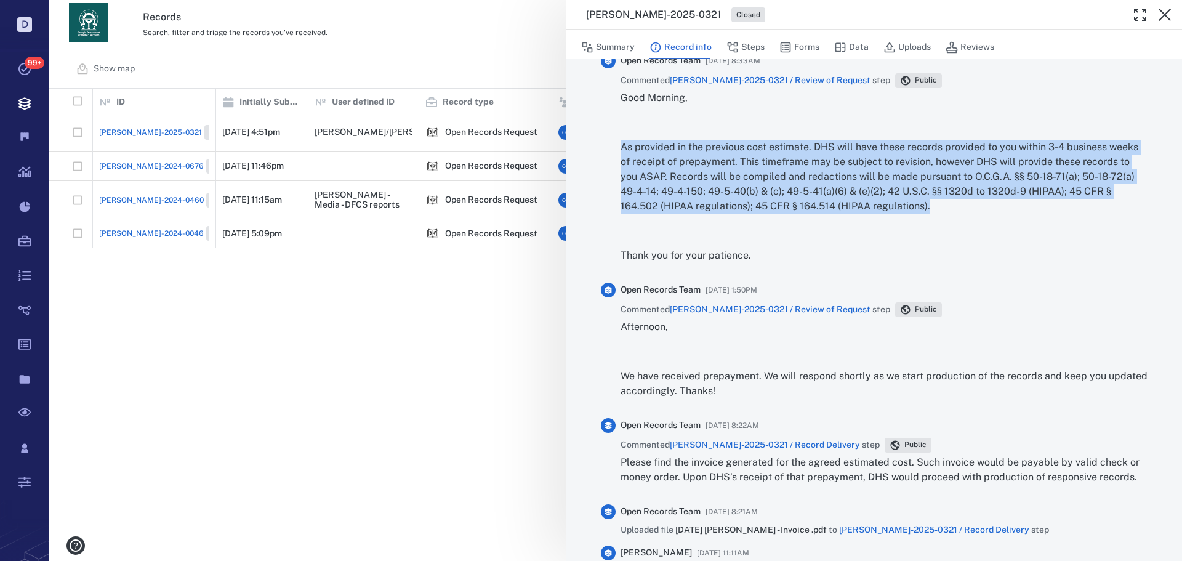
click at [621, 147] on p "As provided in the previous cost estimate. DHS will have these records provided…" at bounding box center [884, 177] width 527 height 74
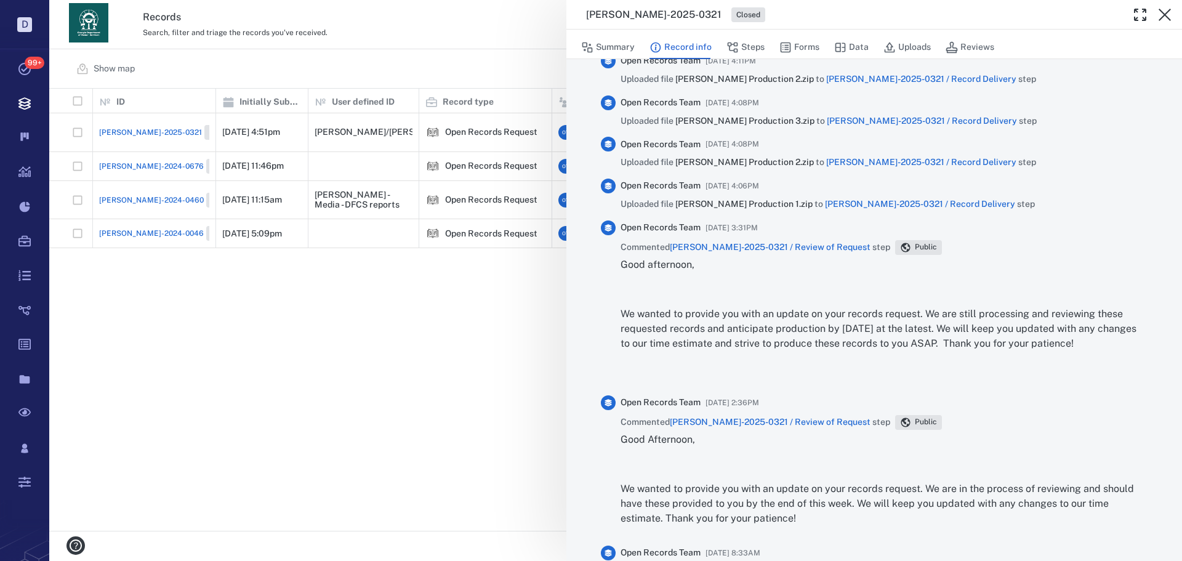
scroll to position [994, 0]
